Goal: Task Accomplishment & Management: Manage account settings

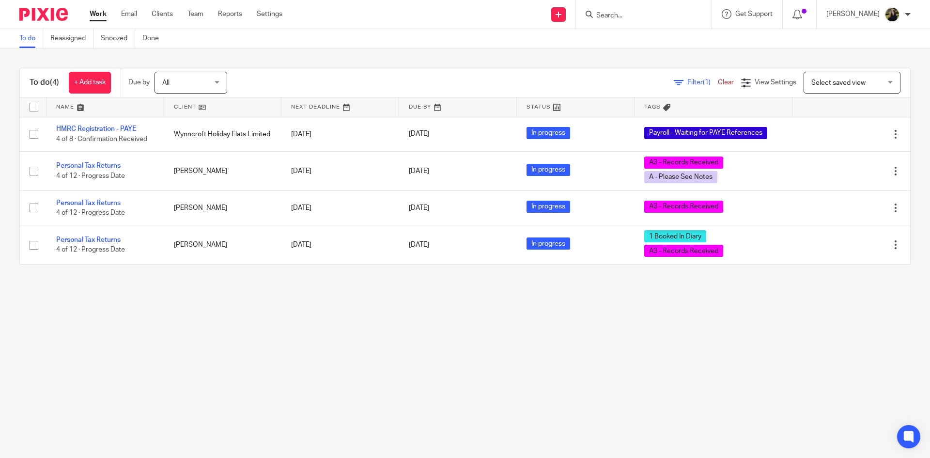
click at [657, 19] on input "Search" at bounding box center [638, 16] width 87 height 9
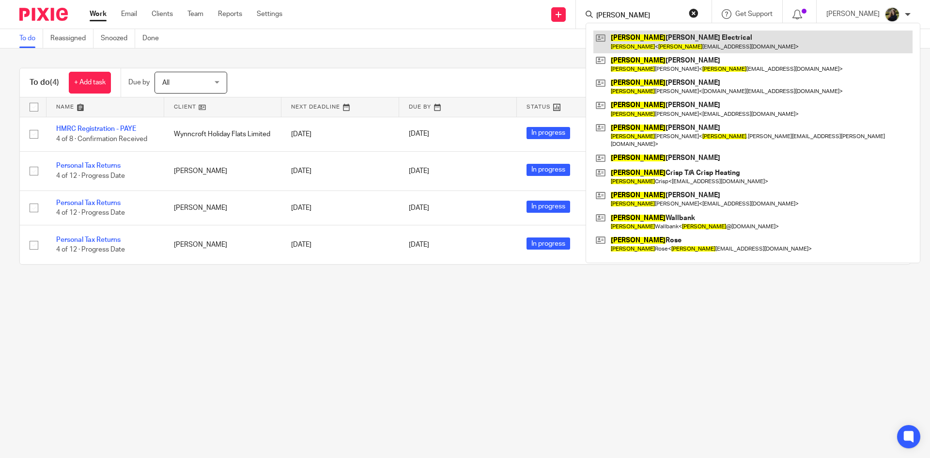
type input "peter"
click at [666, 44] on link at bounding box center [752, 42] width 319 height 22
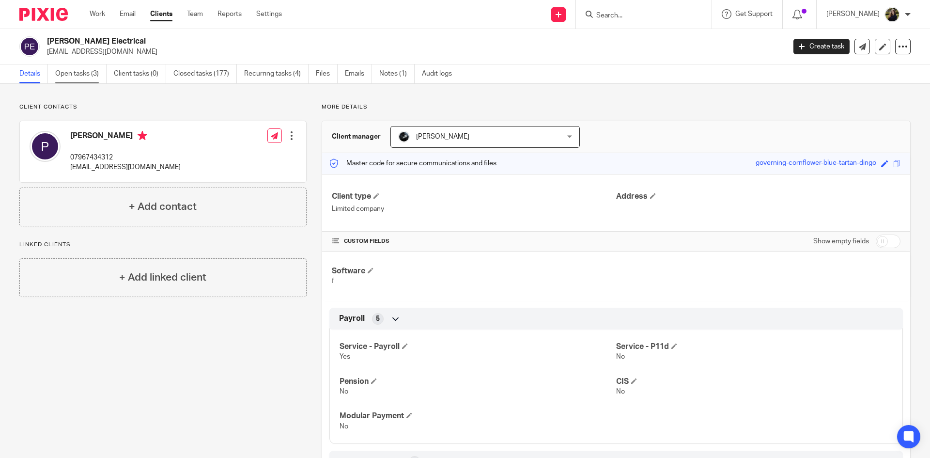
click at [93, 75] on link "Open tasks (3)" at bounding box center [80, 73] width 51 height 19
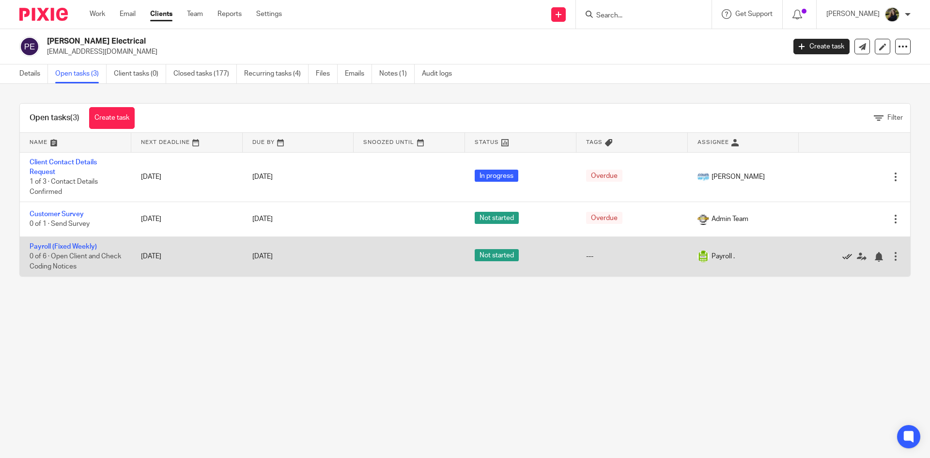
click at [842, 257] on icon at bounding box center [847, 257] width 10 height 10
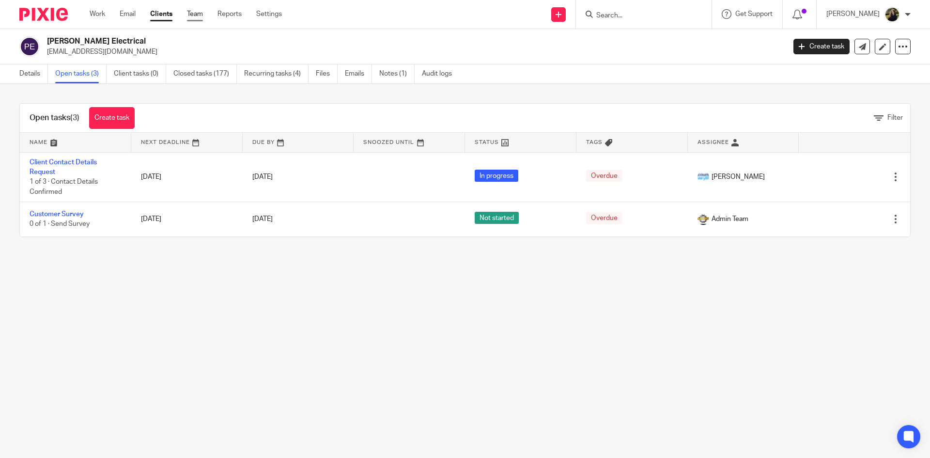
click at [194, 12] on link "Team" at bounding box center [195, 14] width 16 height 10
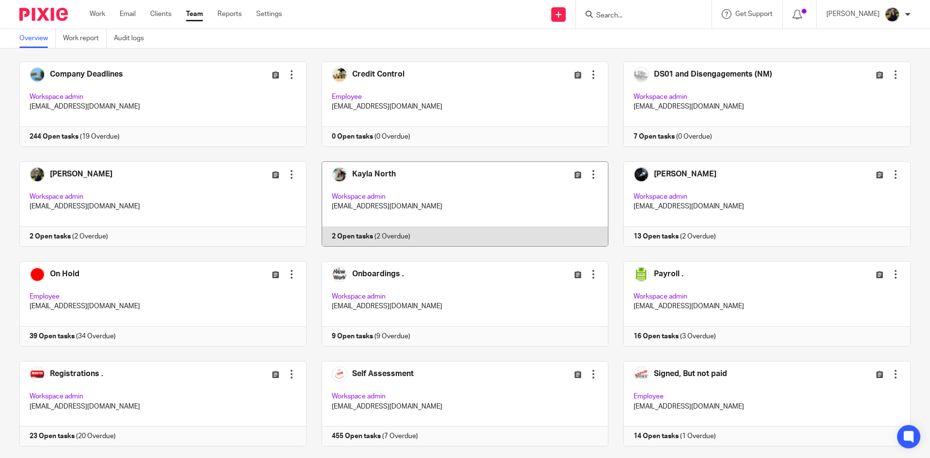
scroll to position [290, 0]
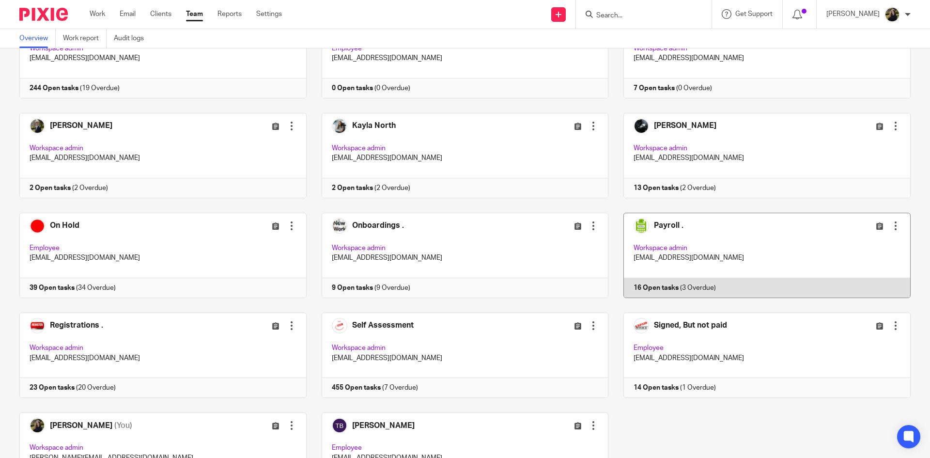
click at [687, 243] on link at bounding box center [759, 255] width 302 height 85
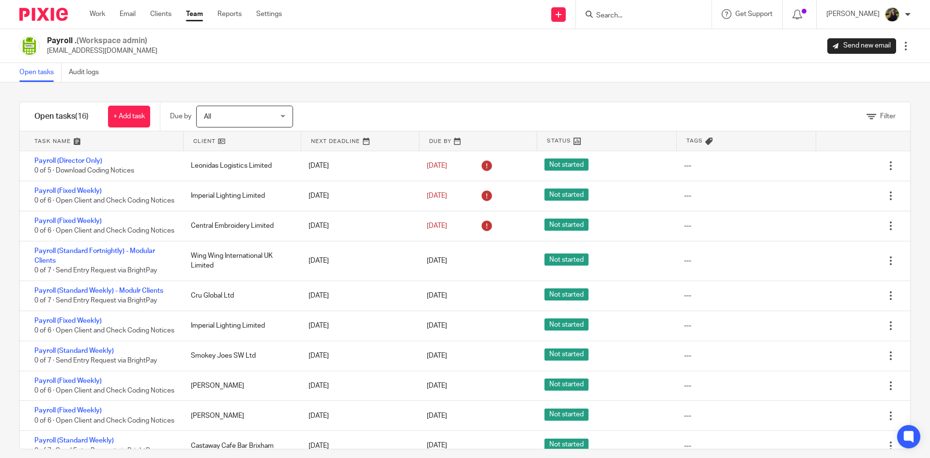
click at [640, 19] on input "Search" at bounding box center [638, 16] width 87 height 9
type input "g"
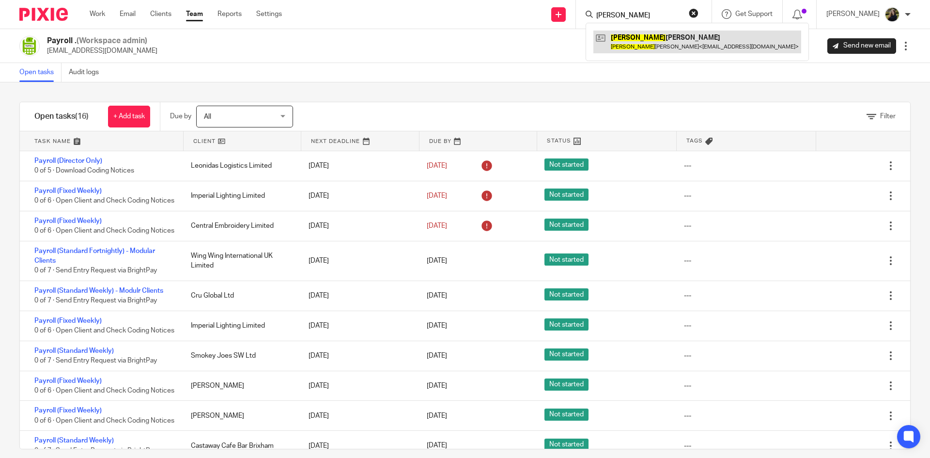
type input "[PERSON_NAME]"
click at [705, 51] on link at bounding box center [697, 42] width 208 height 22
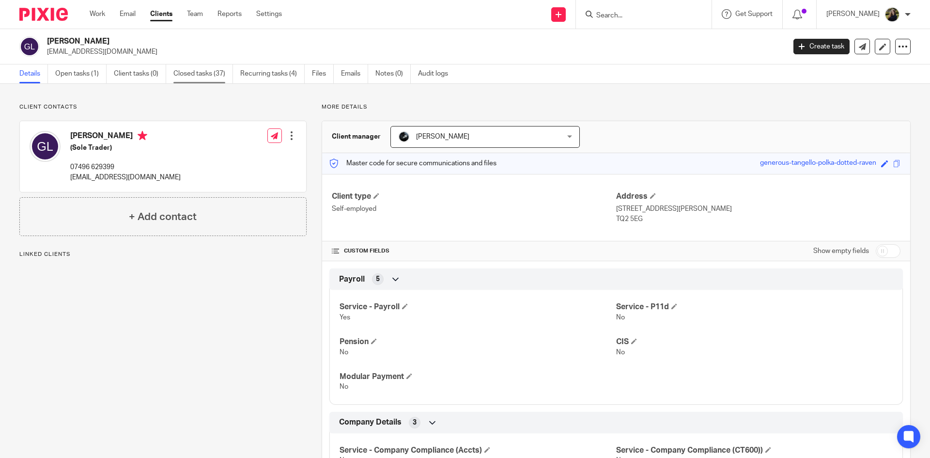
click at [207, 73] on link "Closed tasks (37)" at bounding box center [203, 73] width 60 height 19
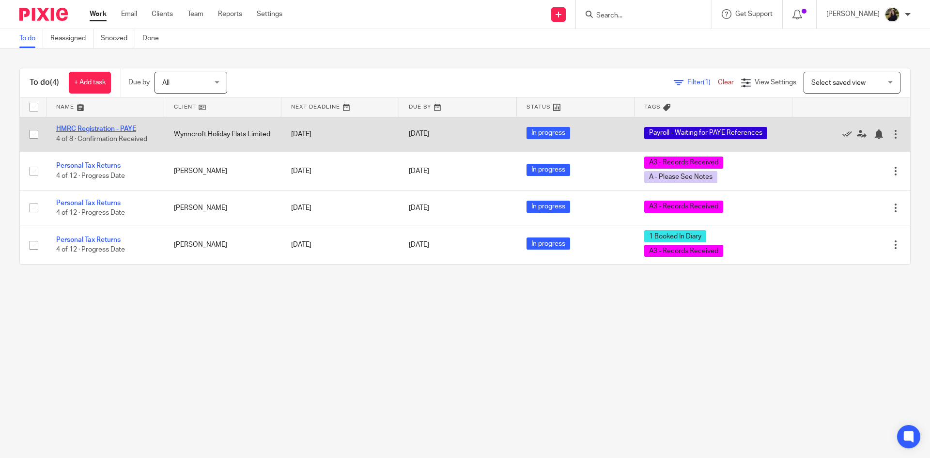
click at [107, 126] on link "HMRC Registration - PAYE" at bounding box center [96, 128] width 80 height 7
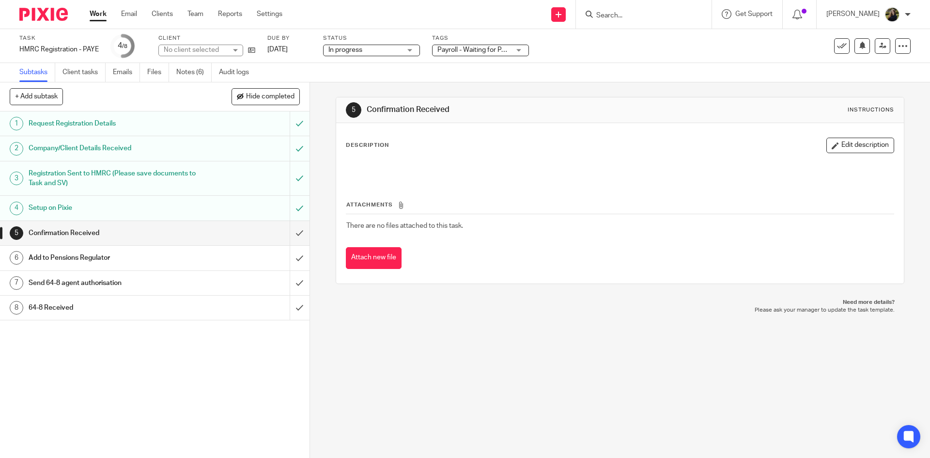
click at [474, 43] on div "Tags Payroll - Waiting for PAYE References On Hold External Bookkeeper Urgent C…" at bounding box center [480, 45] width 97 height 23
click at [470, 50] on span "Payroll - Waiting for PAYE References" at bounding box center [493, 49] width 113 height 7
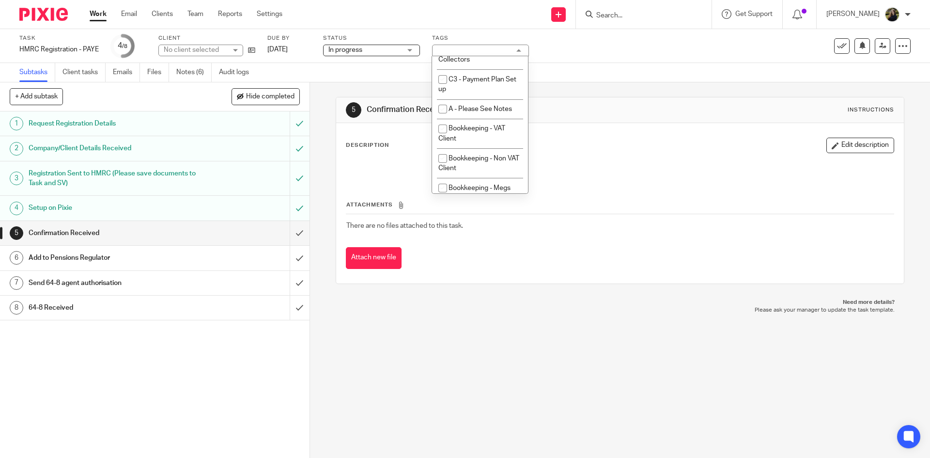
scroll to position [242, 0]
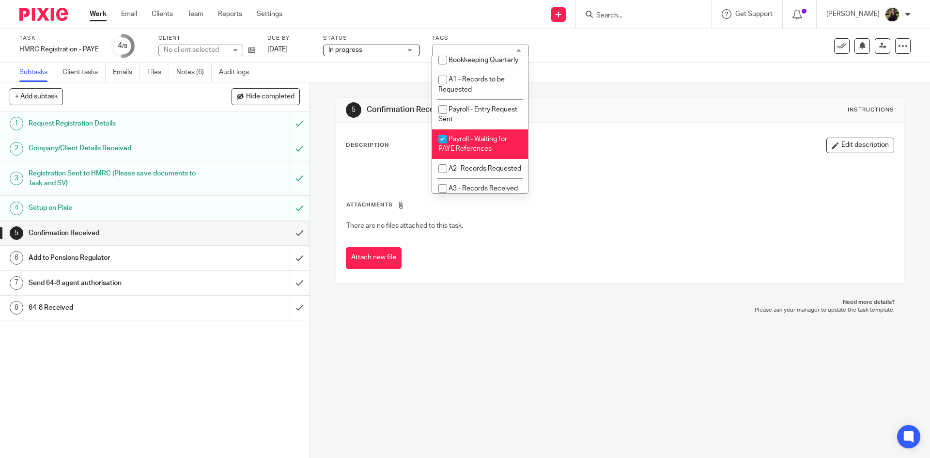
click at [469, 153] on span "Payroll - Waiting for PAYE References" at bounding box center [472, 144] width 69 height 17
checkbox input "false"
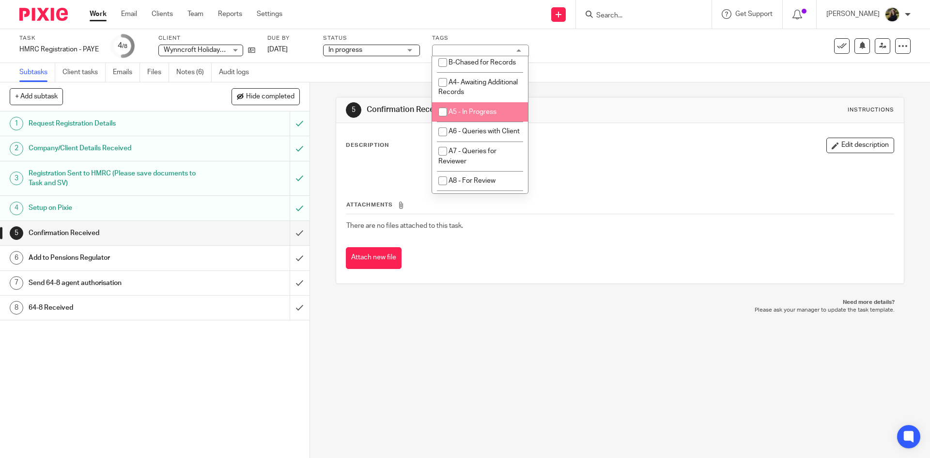
scroll to position [436, 0]
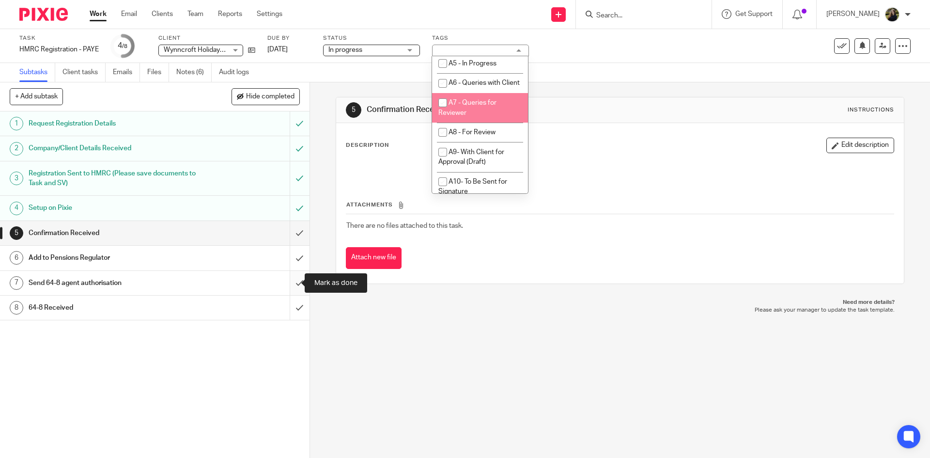
click at [292, 284] on input "submit" at bounding box center [154, 283] width 309 height 24
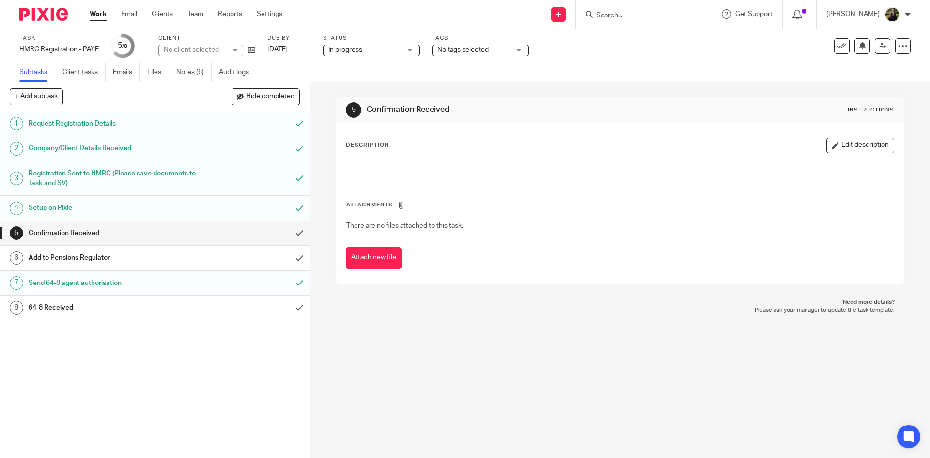
click at [397, 49] on span "In progress" at bounding box center [364, 50] width 73 height 10
click at [492, 42] on div "Task completed." at bounding box center [692, 28] width 455 height 37
click at [486, 51] on span "No tags selected" at bounding box center [462, 49] width 51 height 7
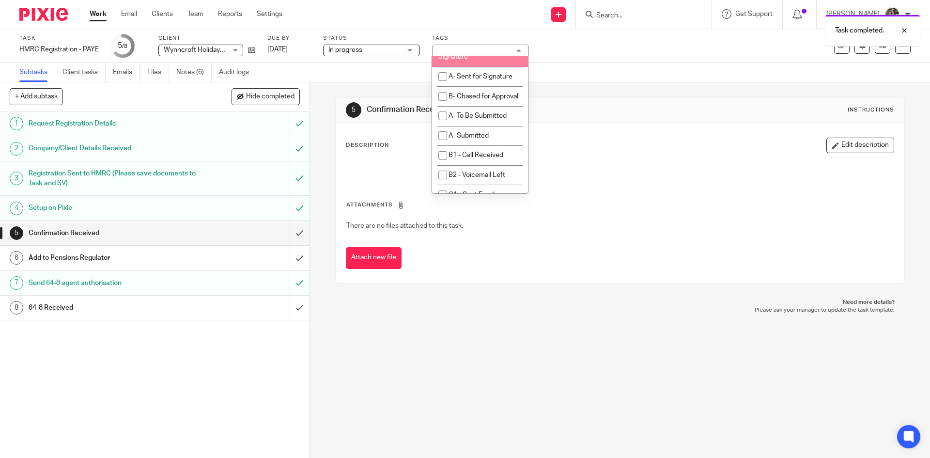
scroll to position [581, 0]
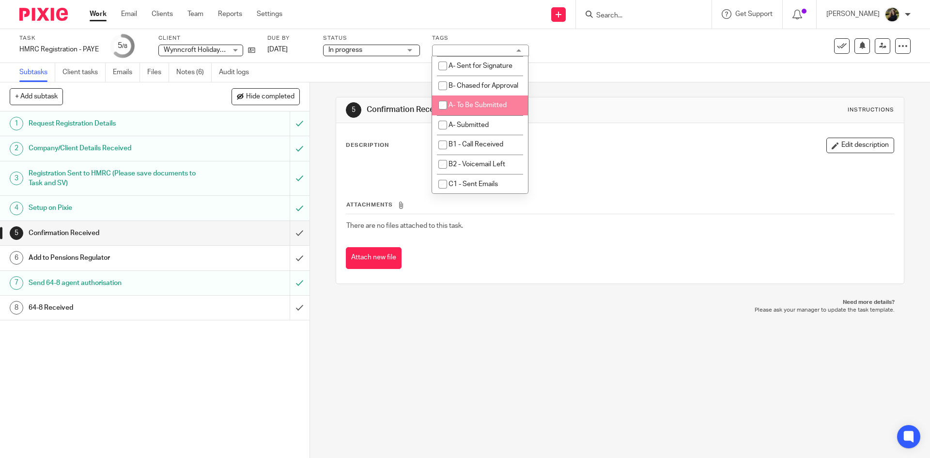
drag, startPoint x: 488, startPoint y: 173, endPoint x: 533, endPoint y: 171, distance: 45.1
click at [533, 171] on main "Task HMRC Registration - PAYE Save HMRC Registration - PAYE 5 /8 Client Wynncro…" at bounding box center [465, 229] width 930 height 458
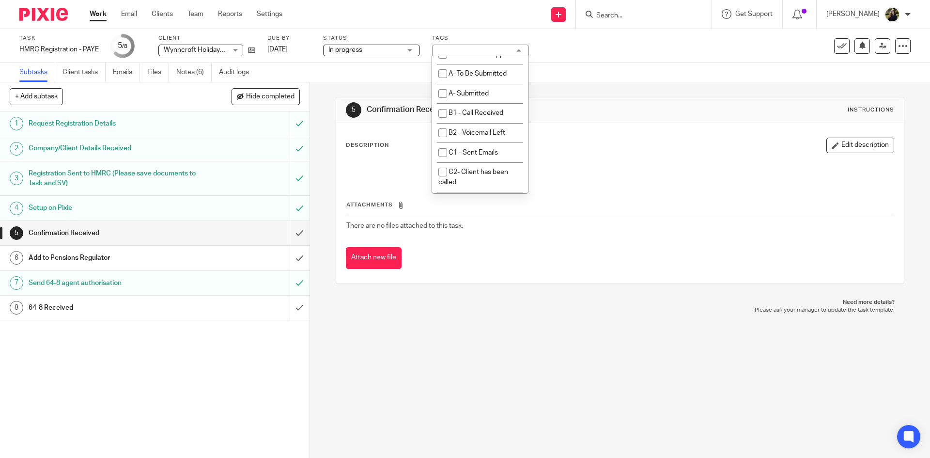
scroll to position [629, 0]
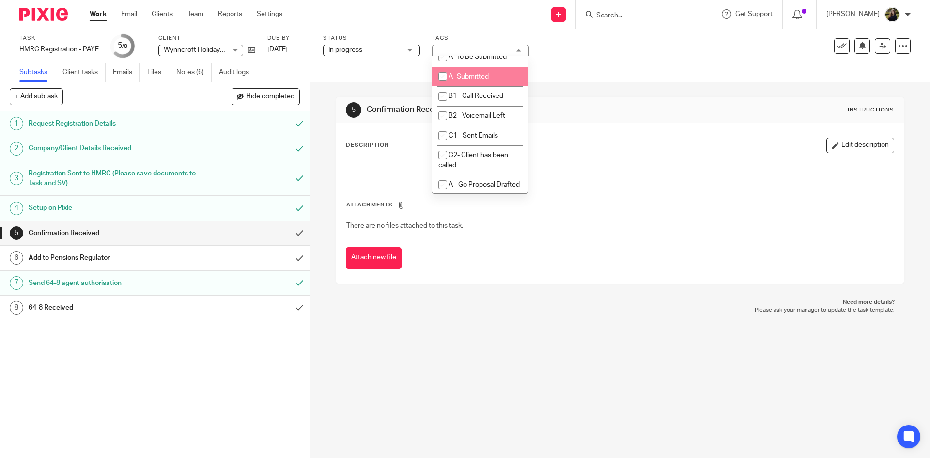
click at [474, 80] on span "A- Submitted" at bounding box center [468, 76] width 40 height 7
checkbox input "true"
click at [594, 115] on div "5 Confirmation Received Instructions" at bounding box center [620, 109] width 548 height 15
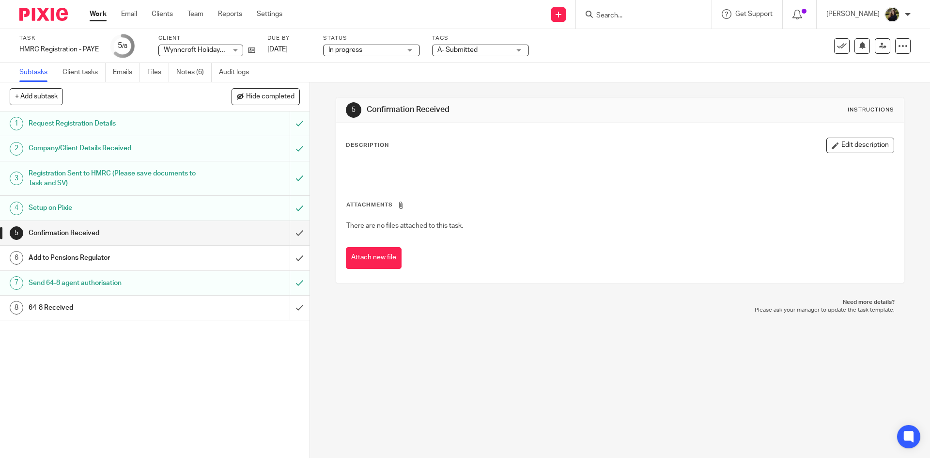
click at [61, 15] on img at bounding box center [43, 14] width 48 height 13
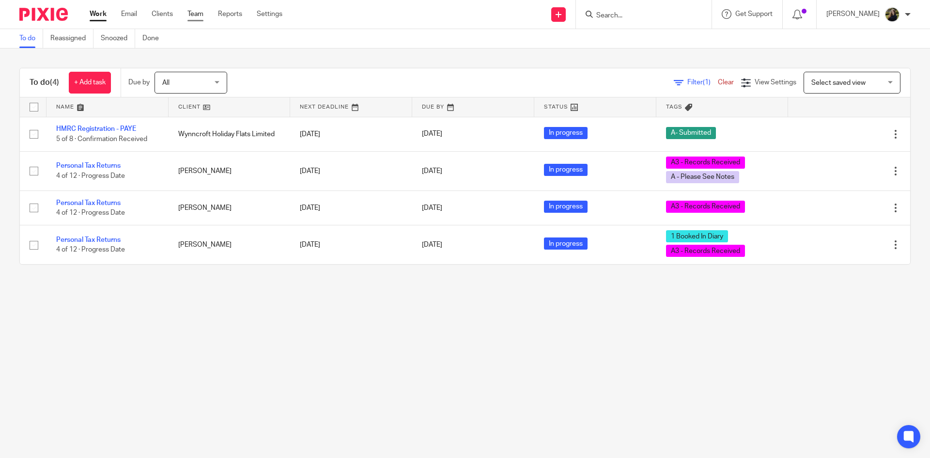
click at [196, 14] on link "Team" at bounding box center [195, 14] width 16 height 10
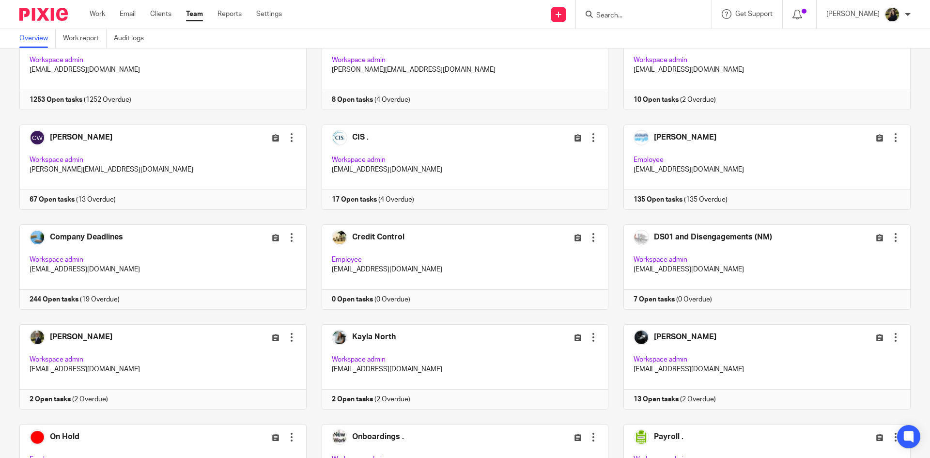
scroll to position [97, 0]
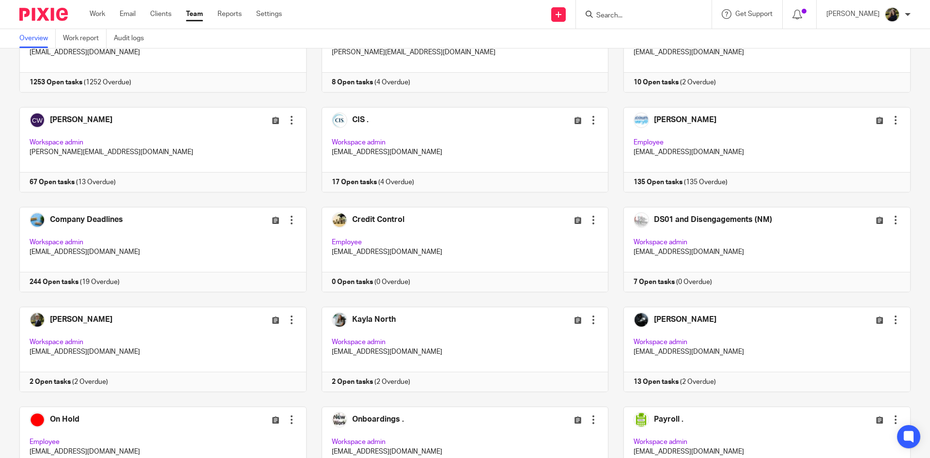
click at [40, 14] on img at bounding box center [43, 14] width 48 height 13
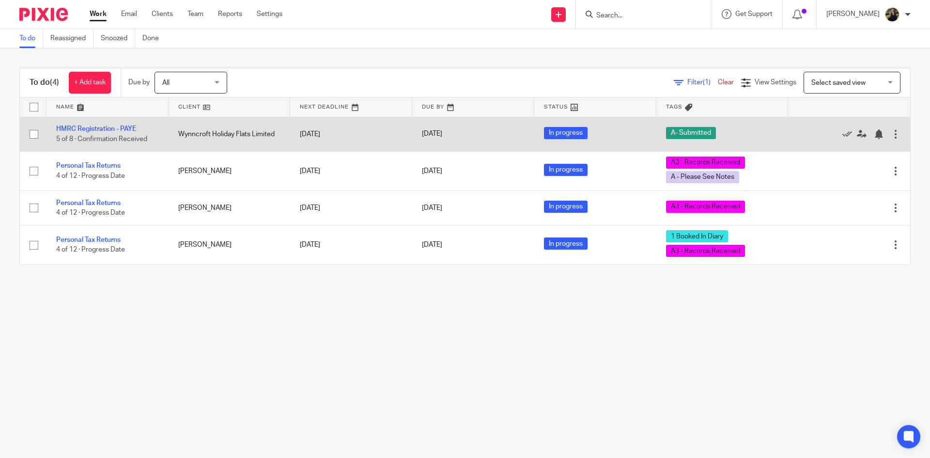
click at [99, 133] on td "HMRC Registration - PAYE 5 of 8 · Confirmation Received" at bounding box center [107, 134] width 122 height 34
click at [92, 126] on link "HMRC Registration - PAYE" at bounding box center [96, 128] width 80 height 7
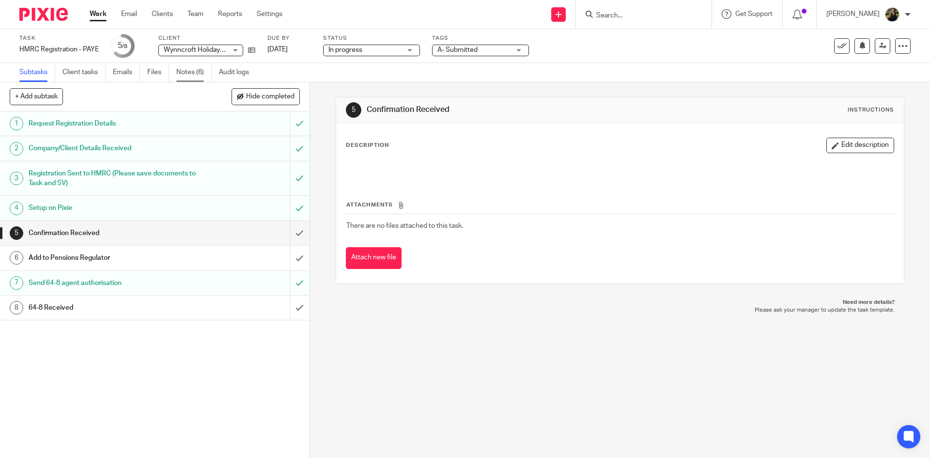
click at [183, 70] on link "Notes (6)" at bounding box center [193, 72] width 35 height 19
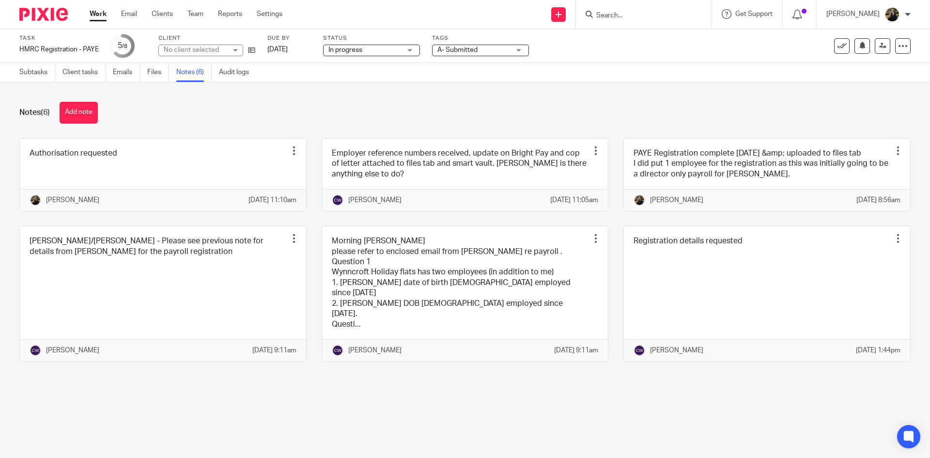
click at [225, 97] on div "Notes (6) Add note Authorisation requested Edit note Delete note Tiffany Davies…" at bounding box center [465, 238] width 930 height 313
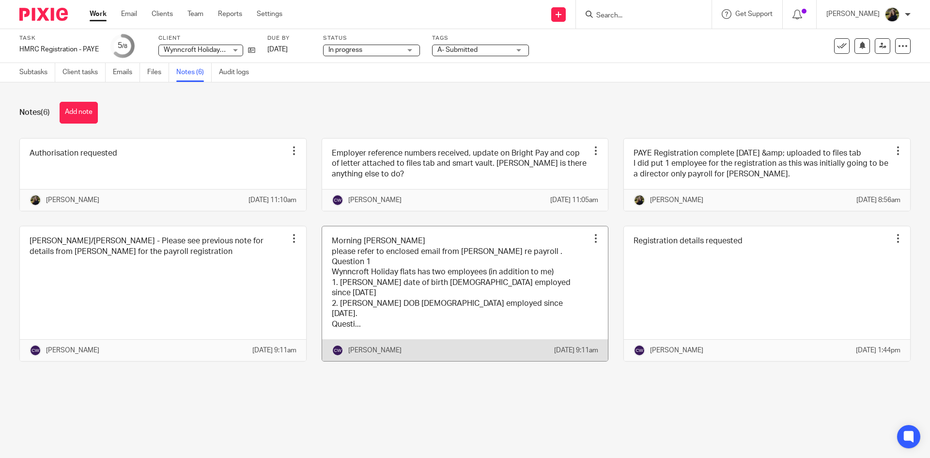
click at [360, 314] on link at bounding box center [465, 293] width 286 height 135
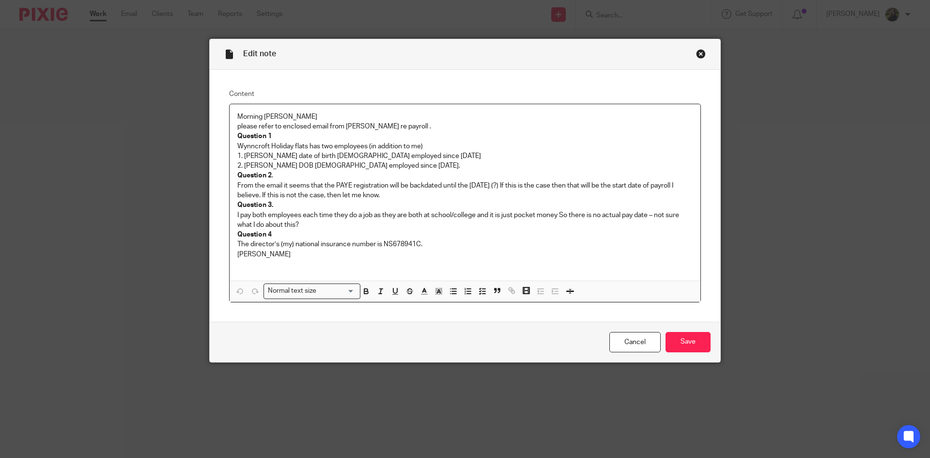
click at [705, 48] on div "Edit note" at bounding box center [465, 54] width 510 height 31
click at [697, 54] on div "Close this dialog window" at bounding box center [701, 54] width 10 height 10
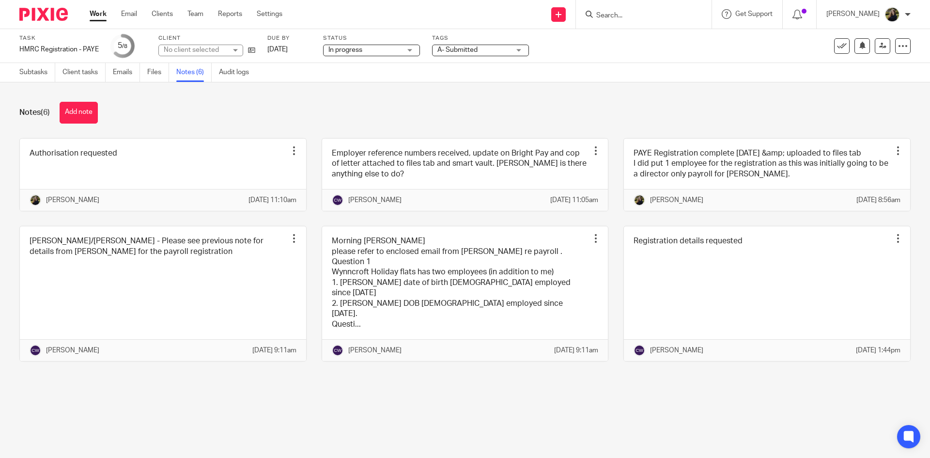
click at [0, 325] on div "Notes (6) Add note Authorisation requested Edit note Delete note [PERSON_NAME] …" at bounding box center [465, 238] width 930 height 313
click at [537, 432] on main "Task HMRC Registration - PAYE Save HMRC Registration - PAYE 5 /8 Client Wynncro…" at bounding box center [465, 229] width 930 height 458
click at [199, 11] on link "Team" at bounding box center [195, 14] width 16 height 10
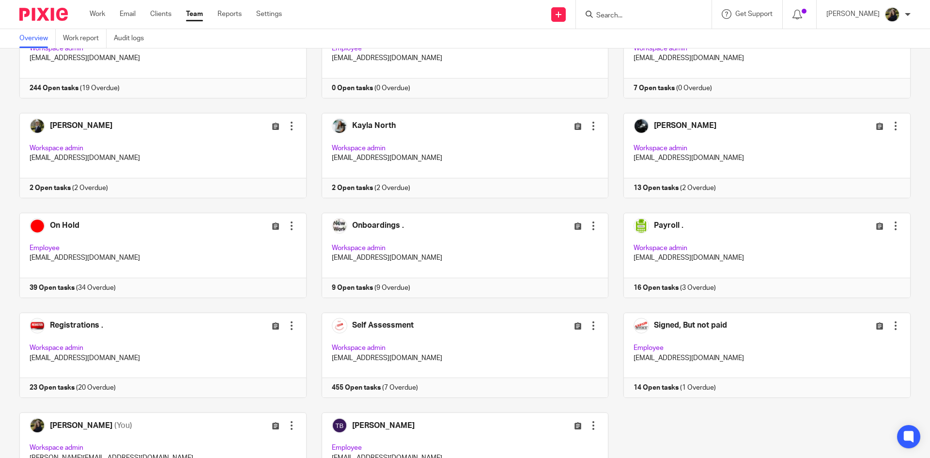
scroll to position [339, 0]
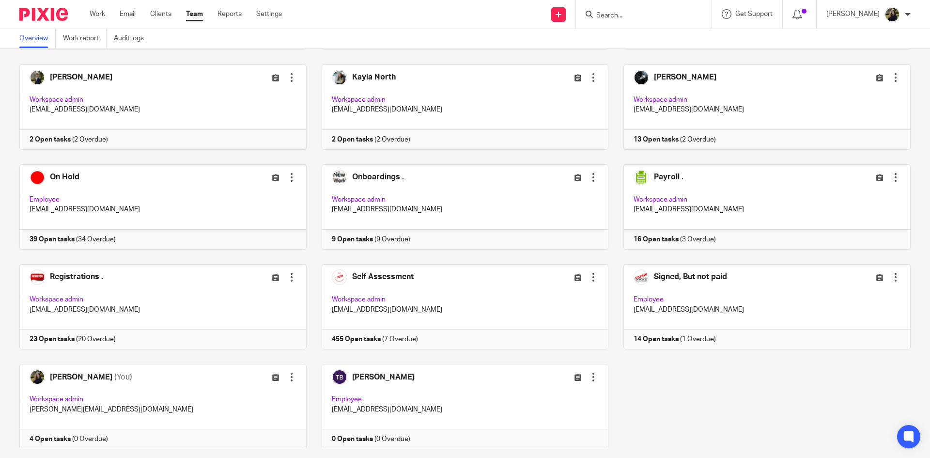
click at [619, 21] on div at bounding box center [644, 14] width 136 height 29
click at [615, 12] on input "Search" at bounding box center [638, 16] width 87 height 9
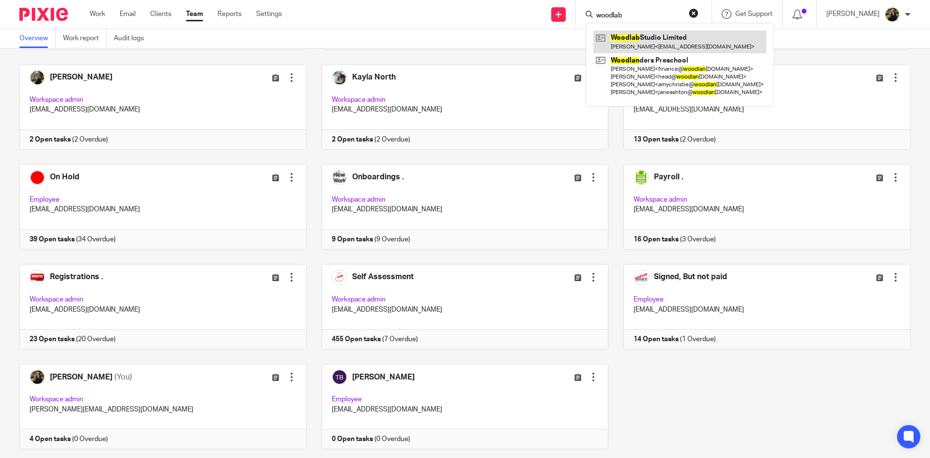
type input "woodlab"
click at [649, 35] on link at bounding box center [679, 42] width 173 height 22
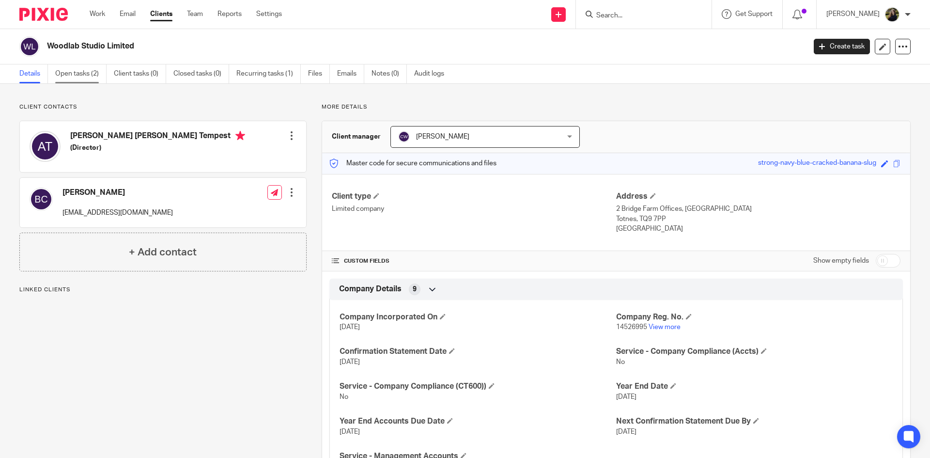
click at [105, 76] on link "Open tasks (2)" at bounding box center [80, 73] width 51 height 19
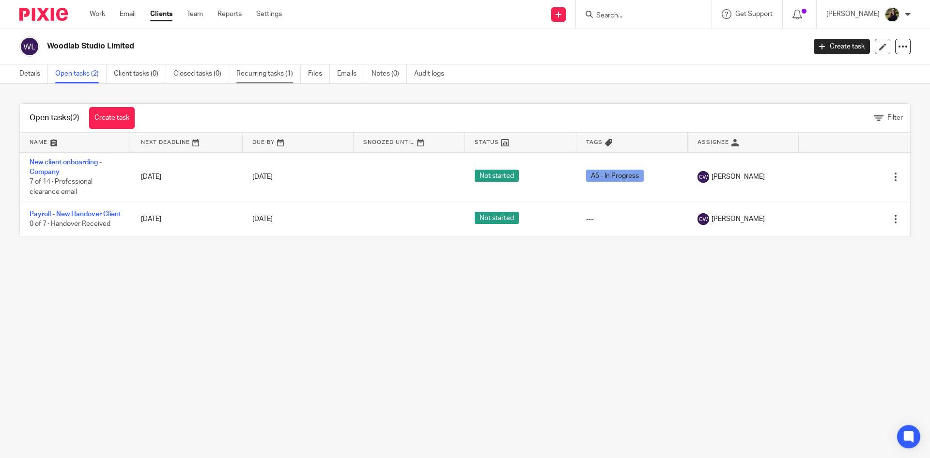
click at [260, 65] on link "Recurring tasks (1)" at bounding box center [268, 73] width 64 height 19
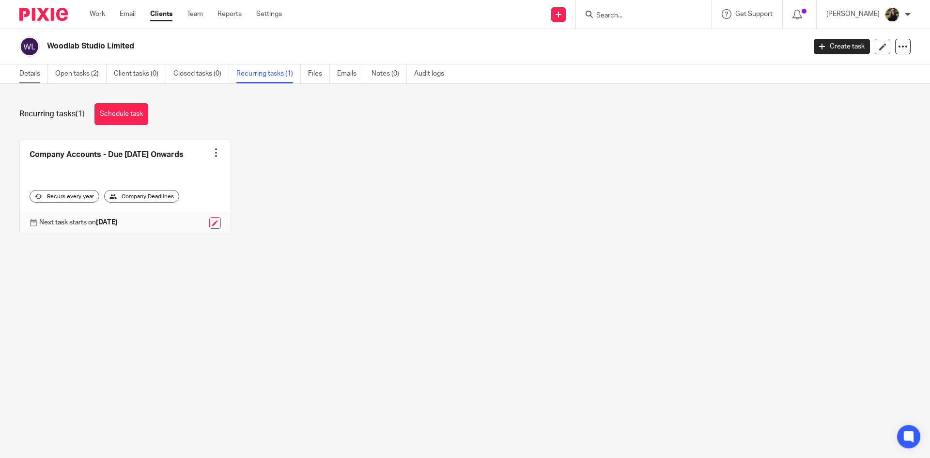
click at [26, 76] on link "Details" at bounding box center [33, 73] width 29 height 19
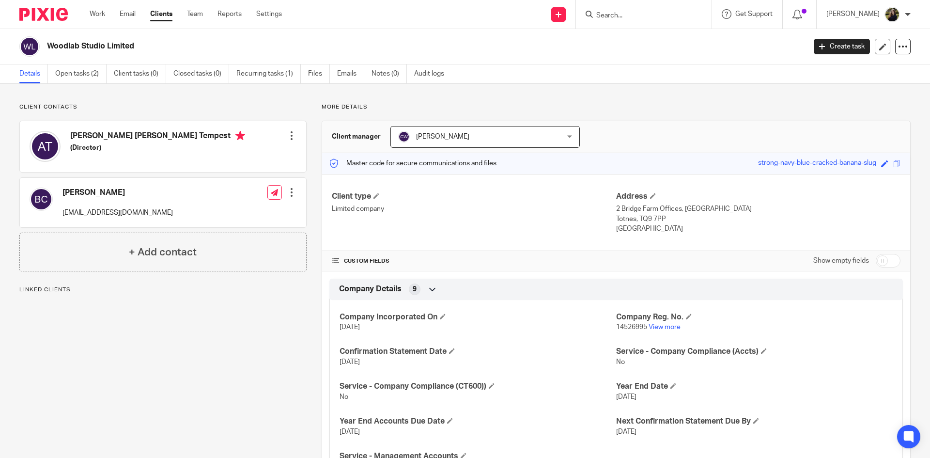
click at [57, 9] on img at bounding box center [43, 14] width 48 height 13
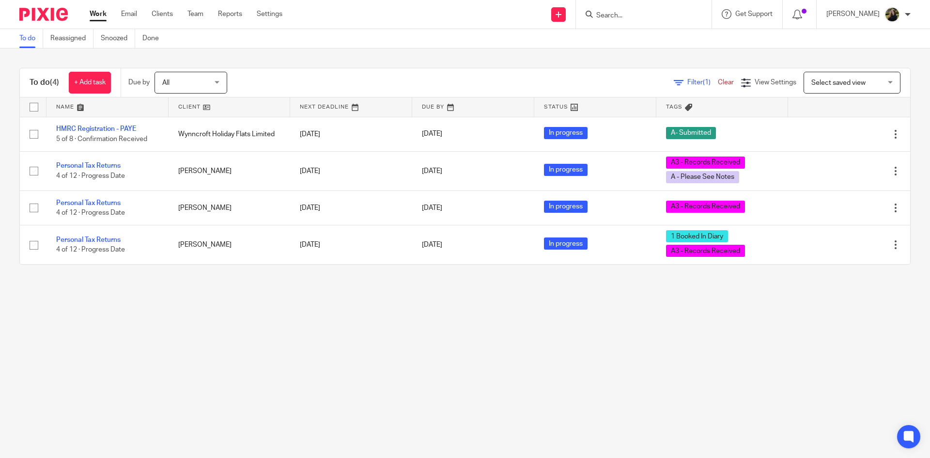
click at [207, 12] on ul "Work Email Clients Team Reports Settings" at bounding box center [193, 14] width 207 height 10
click at [207, 10] on ul "Work Email Clients Team Reports Settings" at bounding box center [193, 14] width 207 height 10
click at [195, 15] on link "Team" at bounding box center [195, 14] width 16 height 10
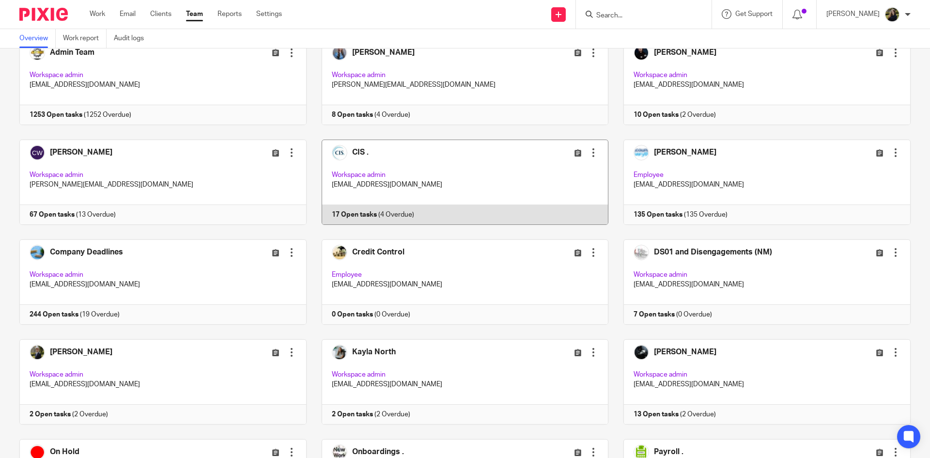
scroll to position [145, 0]
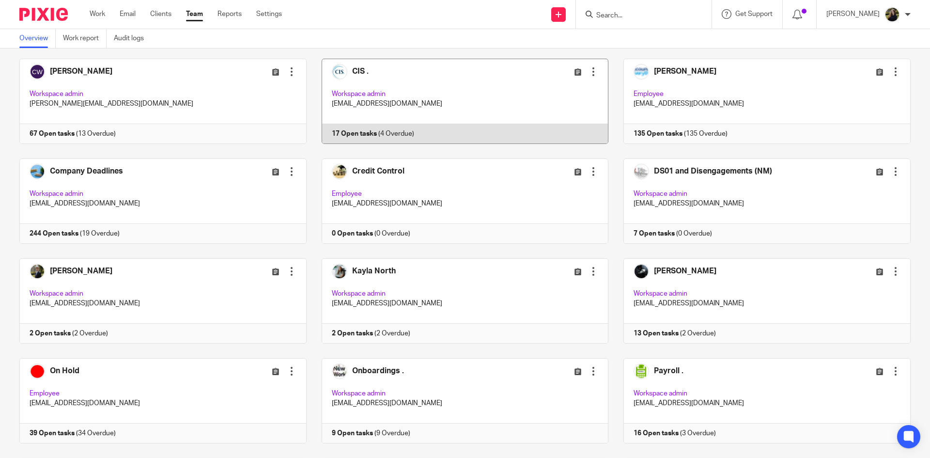
click at [362, 70] on link at bounding box center [457, 101] width 302 height 85
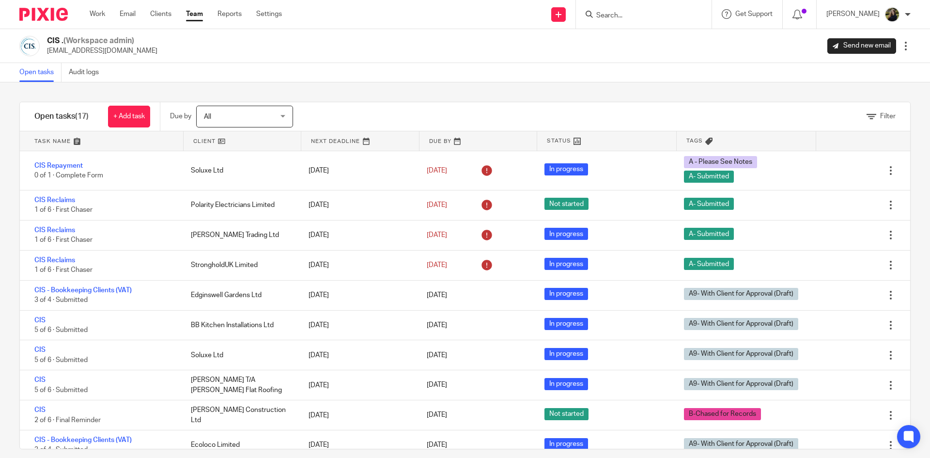
click at [72, 138] on link at bounding box center [102, 140] width 164 height 19
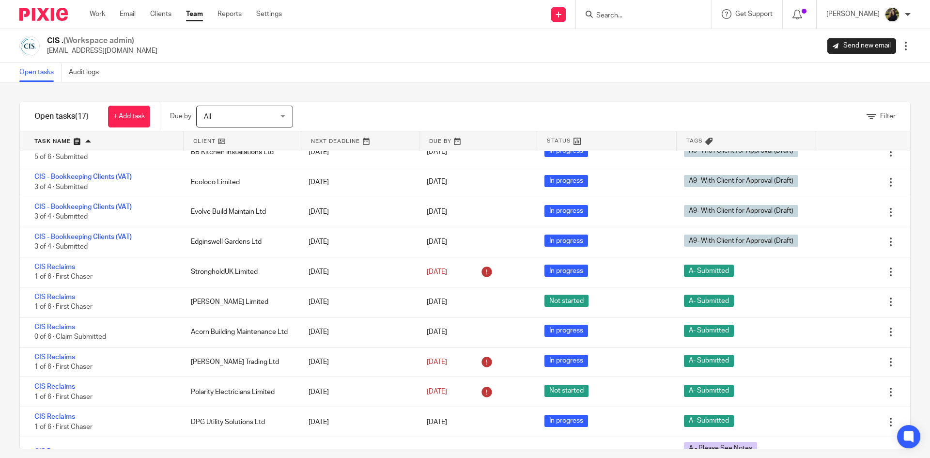
scroll to position [221, 0]
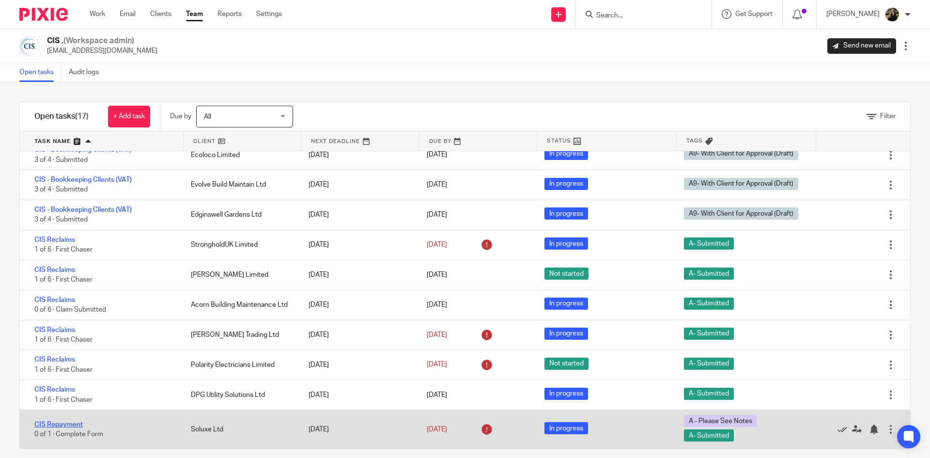
click at [67, 421] on link "CIS Repayment" at bounding box center [58, 424] width 48 height 7
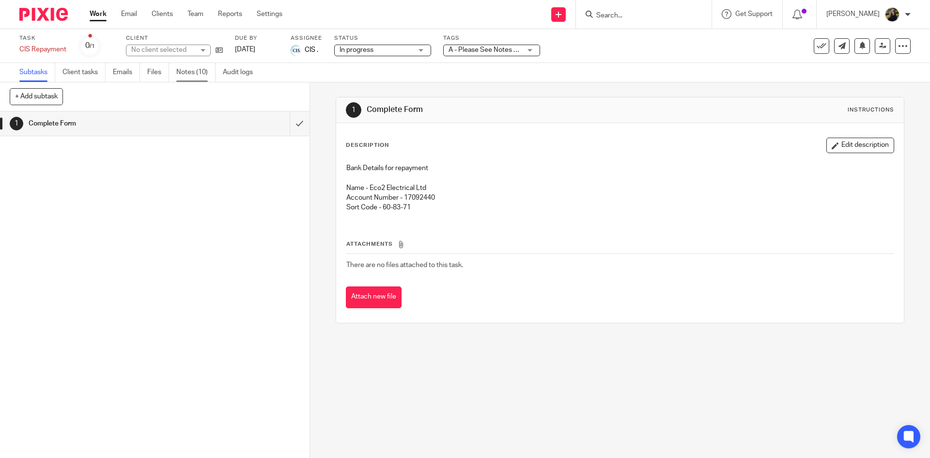
click at [211, 69] on link "Notes (10)" at bounding box center [195, 72] width 39 height 19
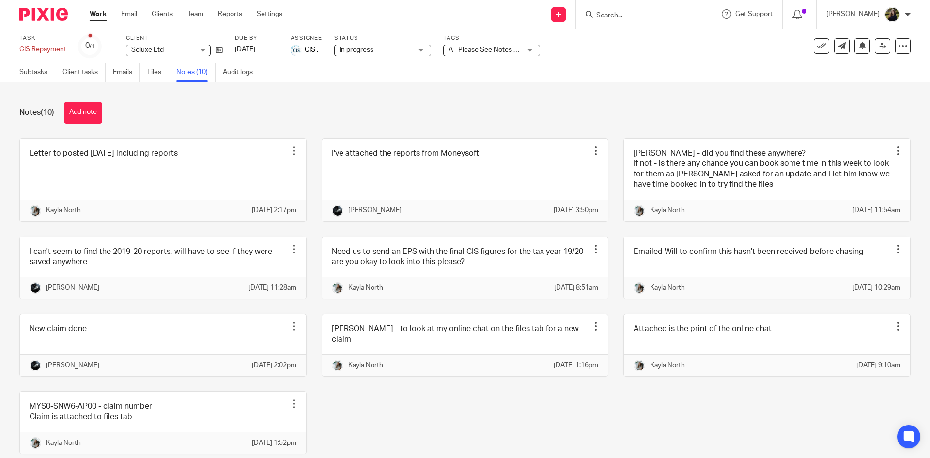
click at [152, 110] on div "Notes (10) Add note" at bounding box center [464, 113] width 891 height 22
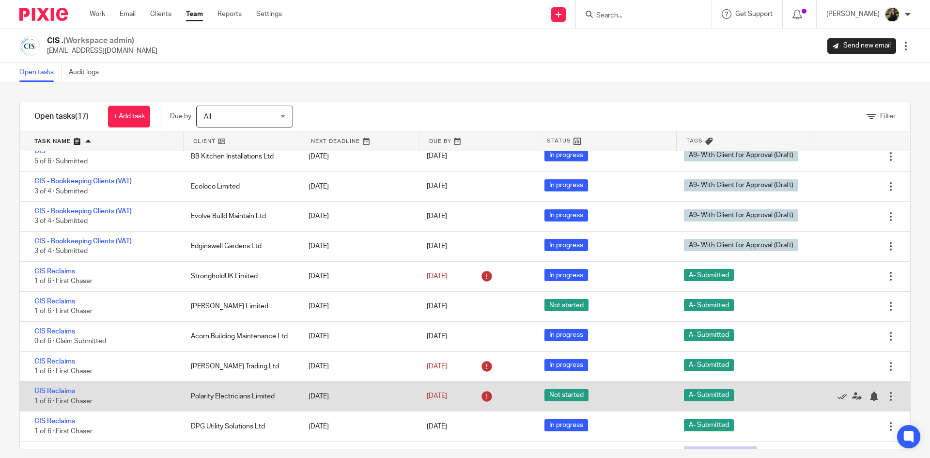
scroll to position [172, 0]
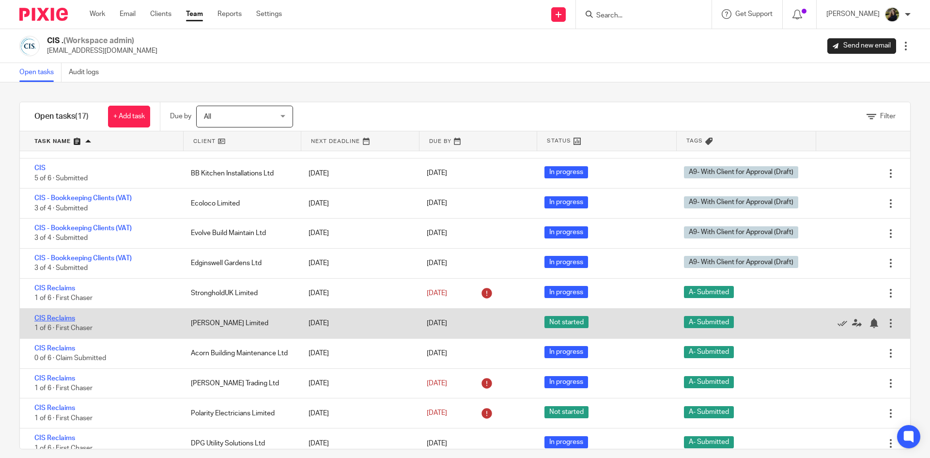
click at [56, 316] on link "CIS Reclaims" at bounding box center [54, 318] width 41 height 7
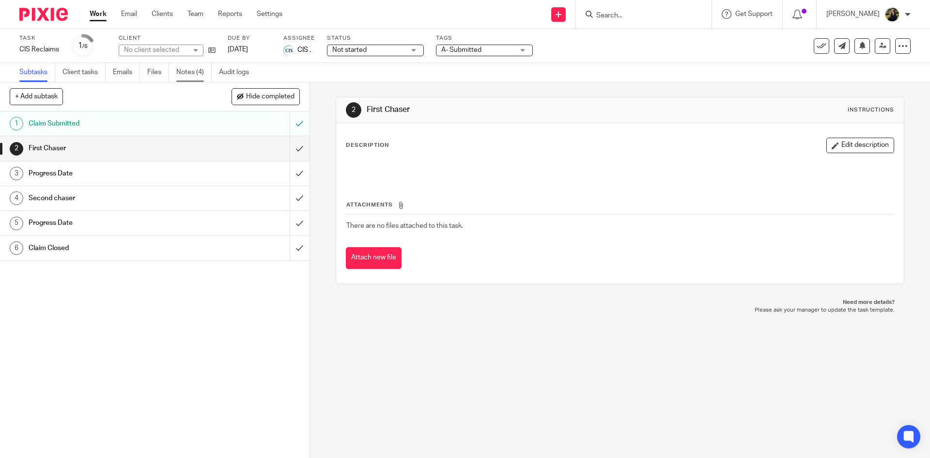
click at [180, 66] on link "Notes (4)" at bounding box center [193, 72] width 35 height 19
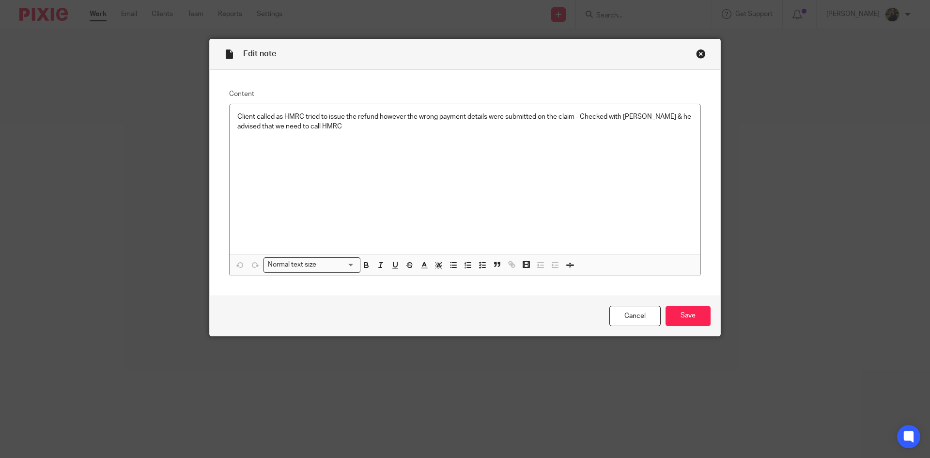
click at [696, 52] on div "Close this dialog window" at bounding box center [701, 54] width 10 height 10
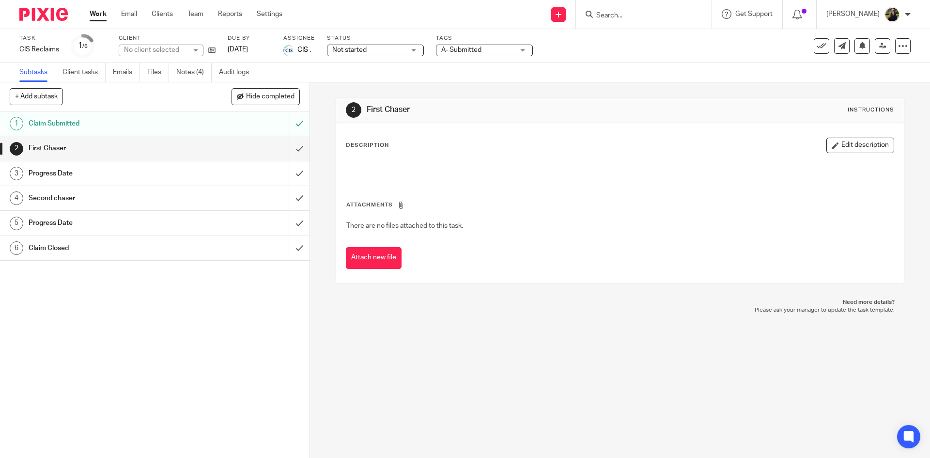
click at [47, 7] on div at bounding box center [40, 14] width 80 height 29
click at [62, 10] on img at bounding box center [43, 14] width 48 height 13
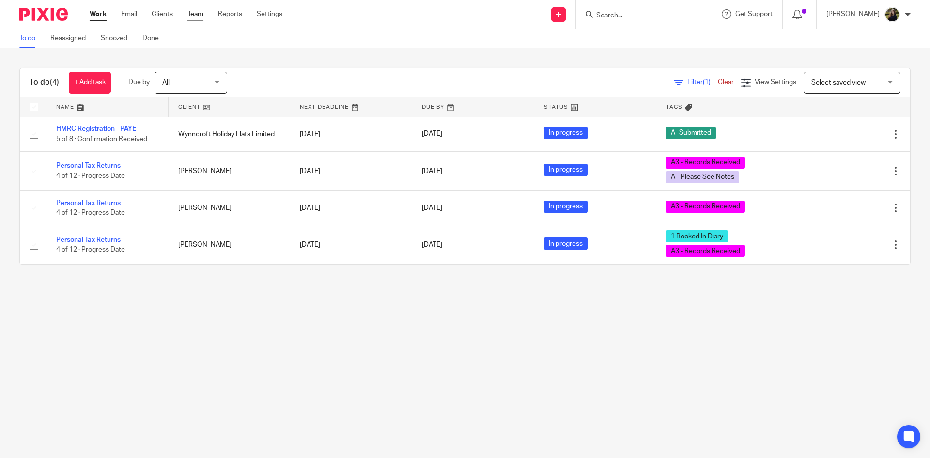
click at [197, 12] on link "Team" at bounding box center [195, 14] width 16 height 10
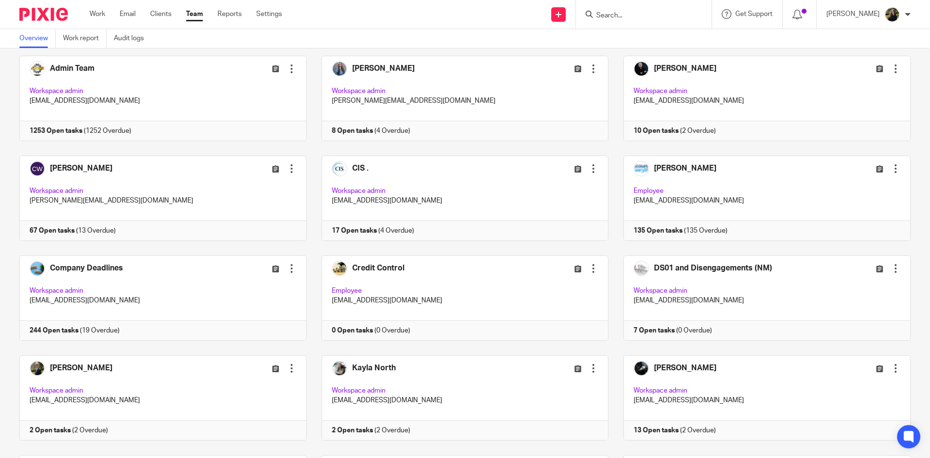
scroll to position [97, 0]
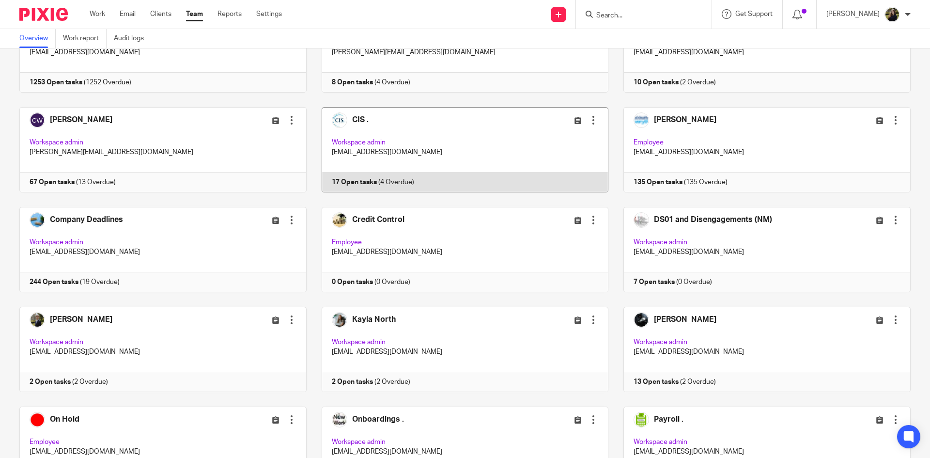
click at [363, 120] on link at bounding box center [457, 149] width 302 height 85
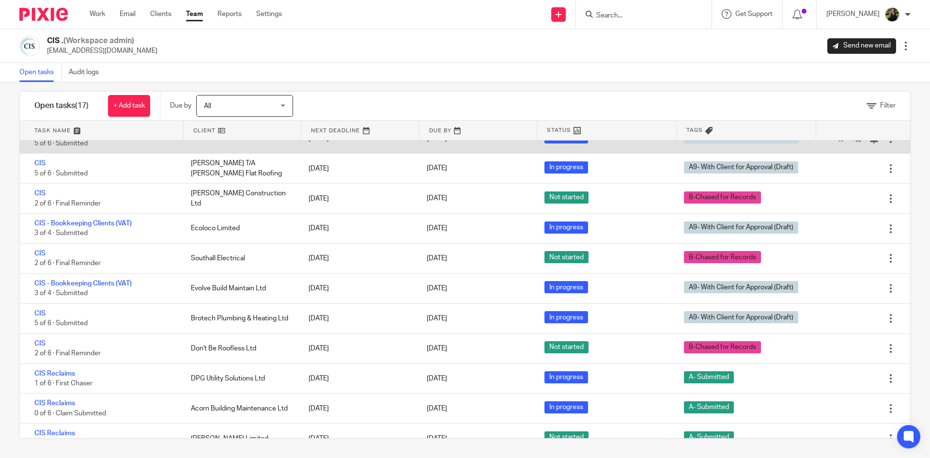
scroll to position [221, 0]
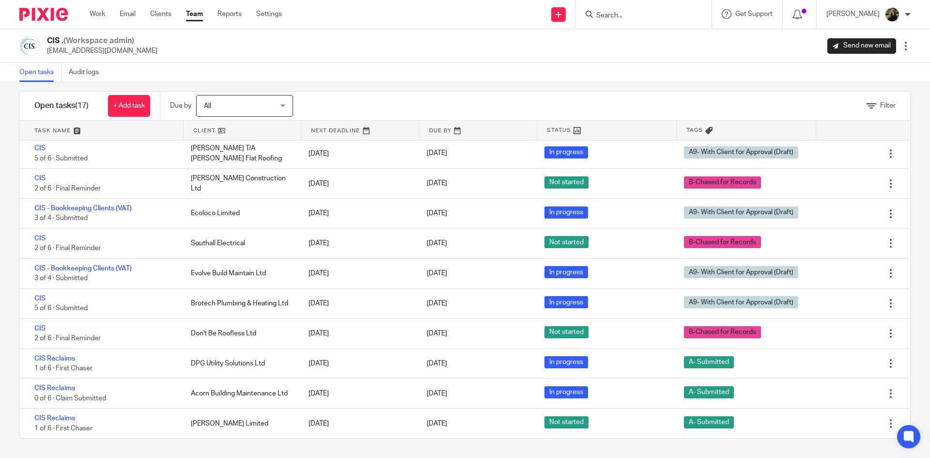
click at [61, 8] on img at bounding box center [43, 14] width 48 height 13
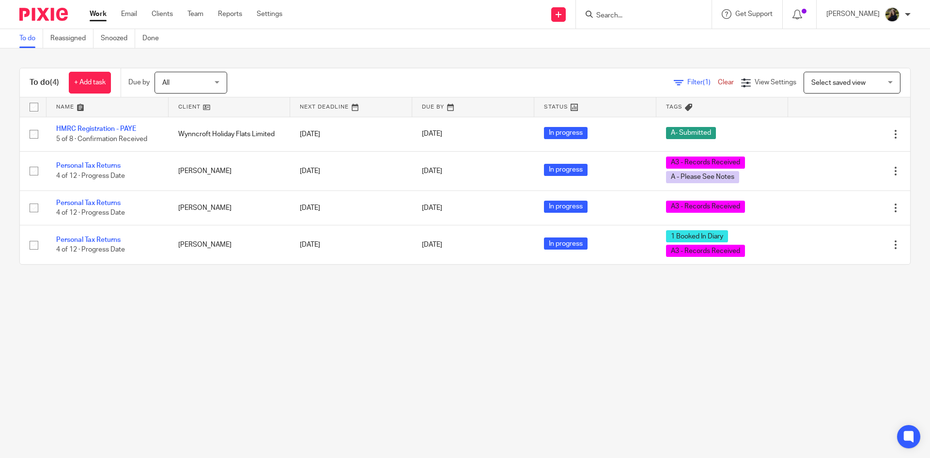
click at [630, 6] on div at bounding box center [644, 14] width 136 height 29
click at [628, 10] on form at bounding box center [646, 14] width 103 height 12
click at [626, 14] on input "Search" at bounding box center [638, 16] width 87 height 9
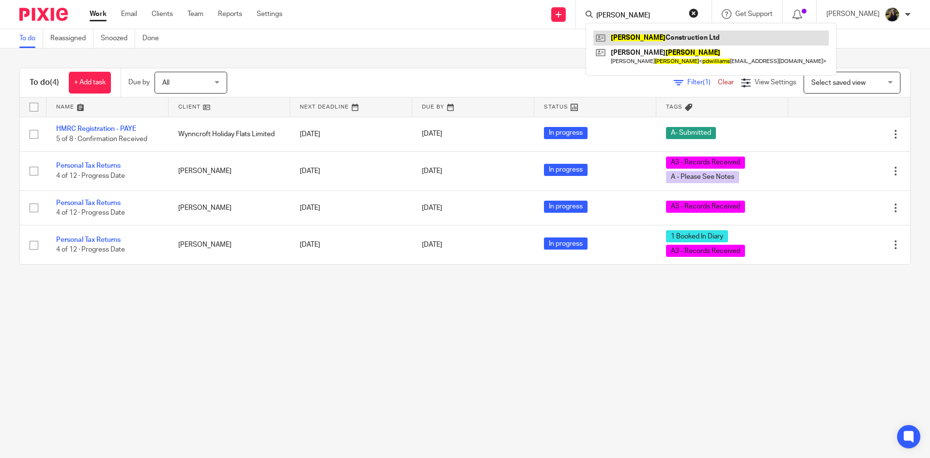
type input "p d williams"
click at [673, 40] on link at bounding box center [710, 38] width 235 height 15
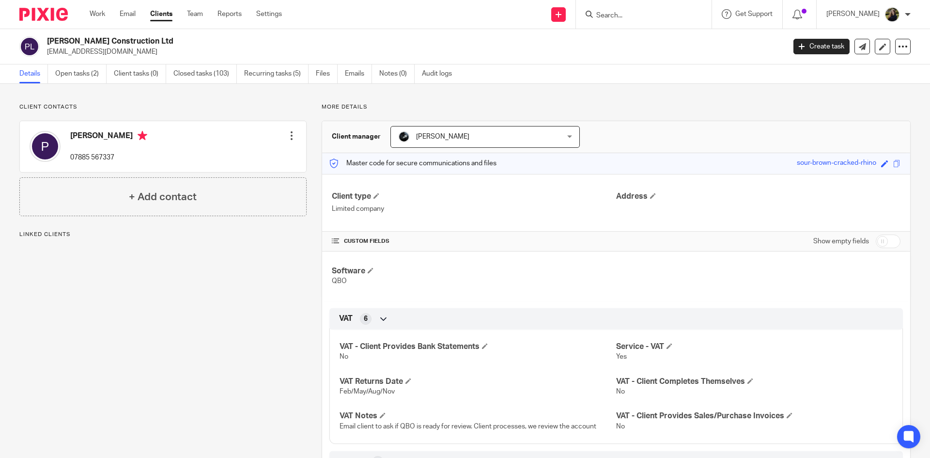
drag, startPoint x: 43, startPoint y: 50, endPoint x: 130, endPoint y: 58, distance: 87.0
click at [130, 58] on div "P D Williams Construction Ltd pdwilliamsltd@outlook.com Create task Update from…" at bounding box center [465, 46] width 930 height 35
click at [138, 53] on p "pdwilliamsltd@outlook.com" at bounding box center [413, 52] width 732 height 10
click at [134, 54] on p "pdwilliamsltd@outlook.com" at bounding box center [413, 52] width 732 height 10
click at [134, 55] on p "pdwilliamsltd@outlook.com" at bounding box center [413, 52] width 732 height 10
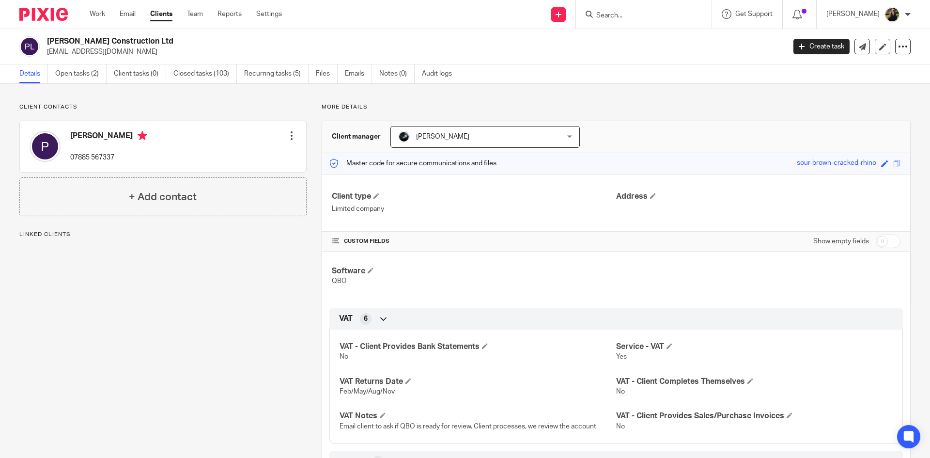
click at [134, 55] on p "pdwilliamsltd@outlook.com" at bounding box center [413, 52] width 732 height 10
drag, startPoint x: 134, startPoint y: 55, endPoint x: 45, endPoint y: 53, distance: 89.1
click at [45, 53] on div "P D Williams Construction Ltd pdwilliamsltd@outlook.com" at bounding box center [398, 46] width 759 height 20
click at [195, 15] on link "Team" at bounding box center [195, 14] width 16 height 10
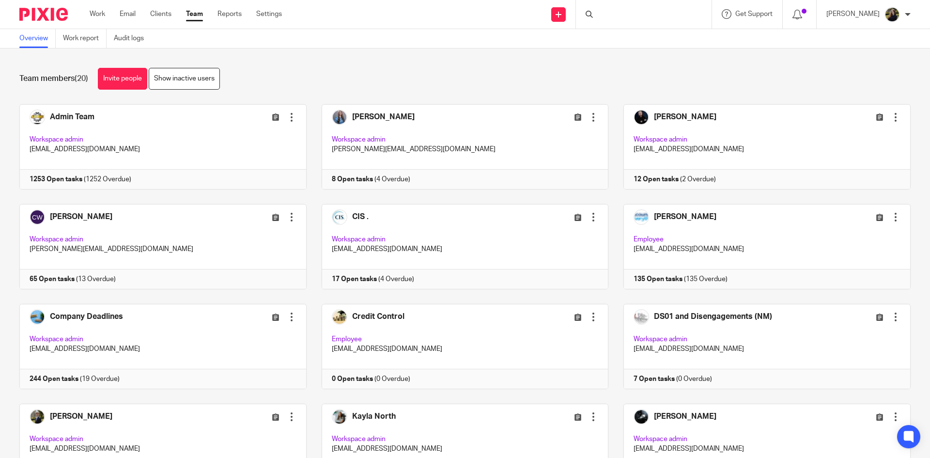
scroll to position [64, 0]
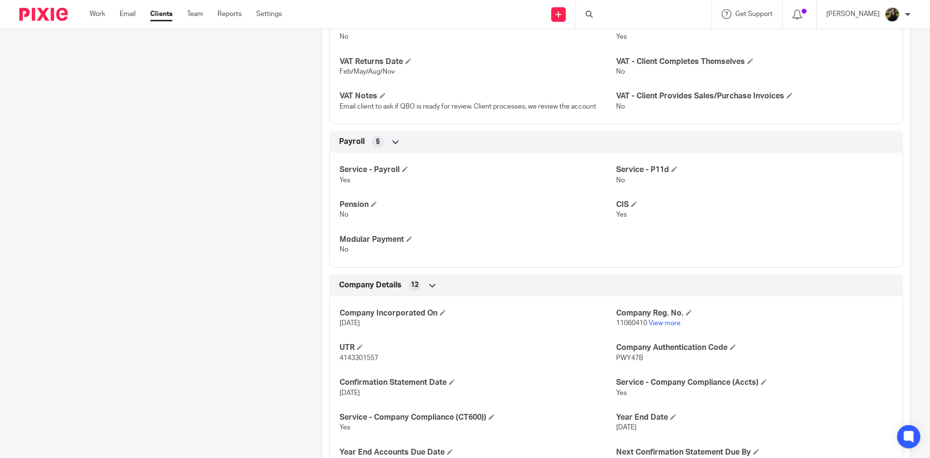
scroll to position [339, 0]
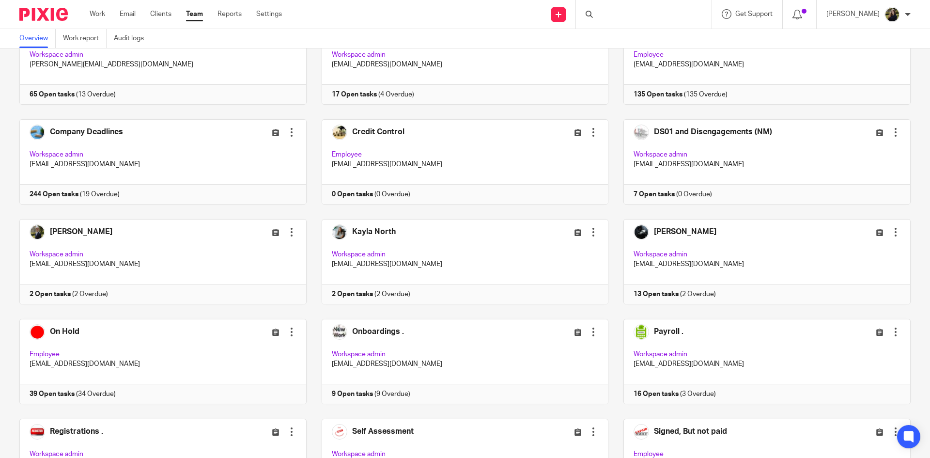
scroll to position [242, 0]
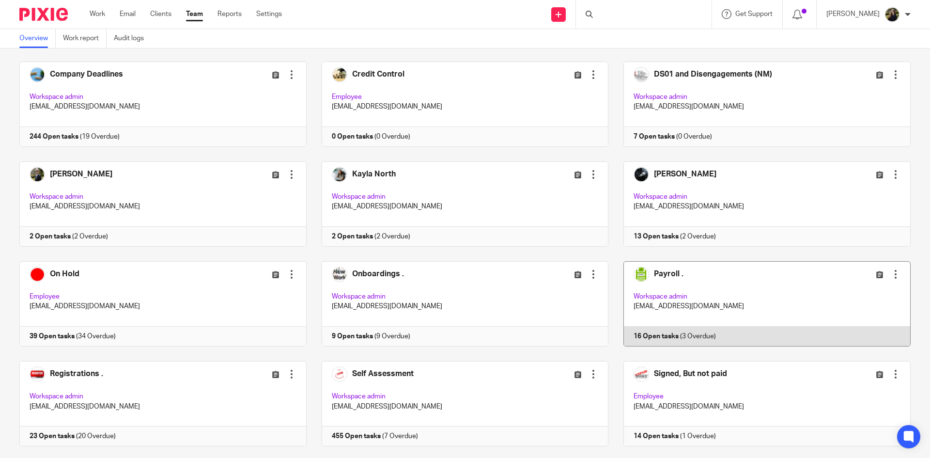
click at [705, 281] on link at bounding box center [759, 303] width 302 height 85
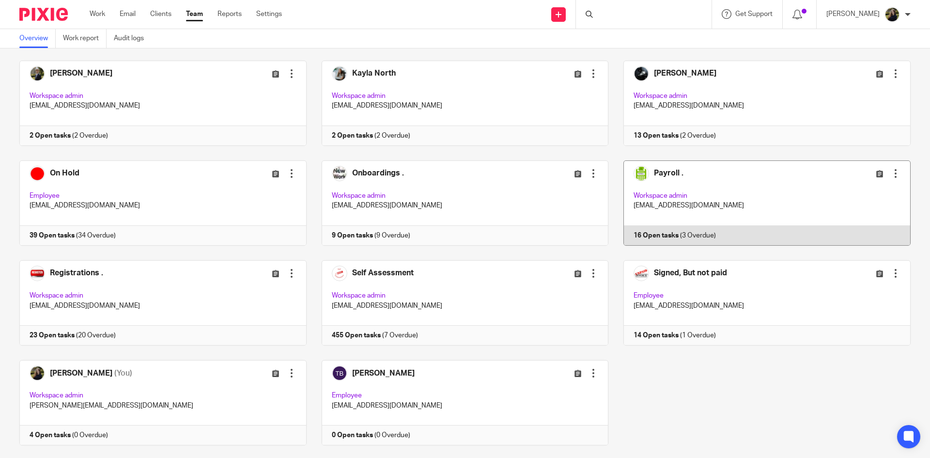
scroll to position [364, 0]
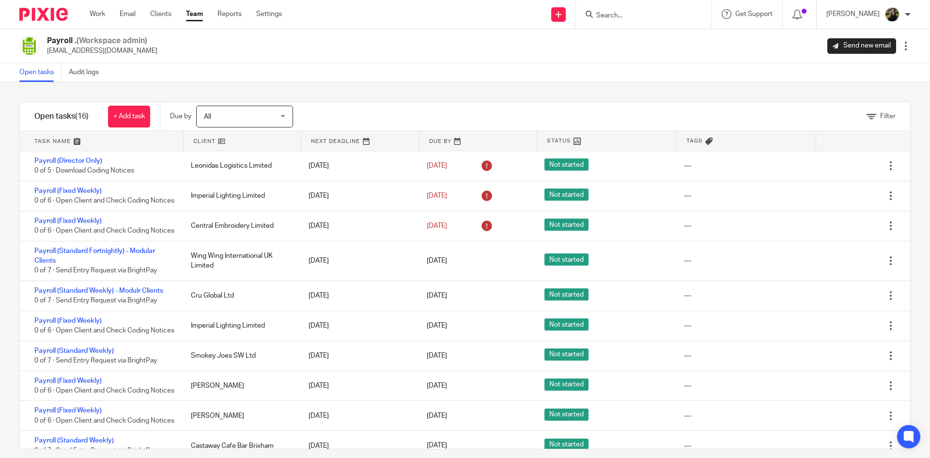
drag, startPoint x: 259, startPoint y: 227, endPoint x: 411, endPoint y: 119, distance: 185.8
drag, startPoint x: 411, startPoint y: 119, endPoint x: 409, endPoint y: 99, distance: 20.4
click at [409, 99] on div "Filter tasks Only show tasks matching all of these conditions 1 Client name Is …" at bounding box center [465, 269] width 930 height 375
drag, startPoint x: 409, startPoint y: 99, endPoint x: 400, endPoint y: 54, distance: 45.4
click at [401, 55] on div "Payroll . (Workspace admin) payroll@accounting4everything.com Send new email Ed…" at bounding box center [464, 46] width 891 height 20
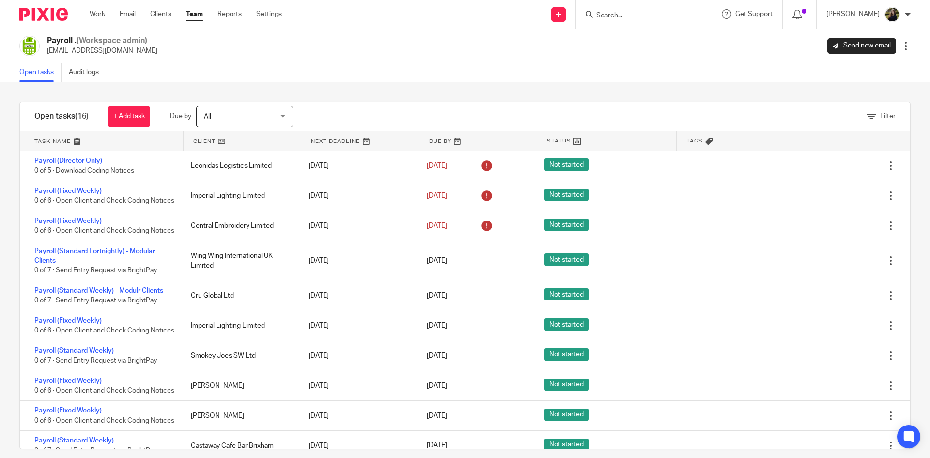
click at [400, 54] on div "Payroll . (Workspace admin) payroll@accounting4everything.com Send new email Ed…" at bounding box center [464, 46] width 891 height 20
click at [368, 85] on div "Filter tasks Only show tasks matching all of these conditions 1 Client name Is …" at bounding box center [465, 269] width 930 height 375
click at [367, 87] on div "Filter tasks Only show tasks matching all of these conditions 1 Client name Is …" at bounding box center [465, 269] width 930 height 375
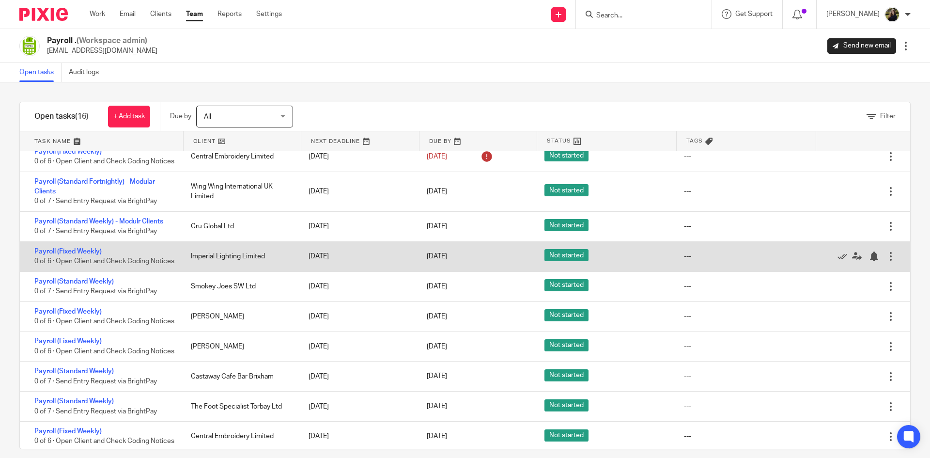
scroll to position [97, 0]
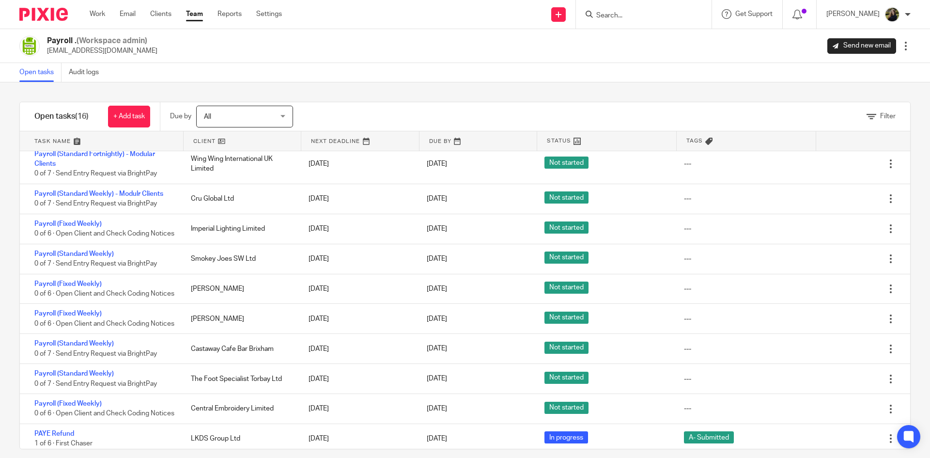
click at [193, 11] on link "Team" at bounding box center [194, 14] width 17 height 10
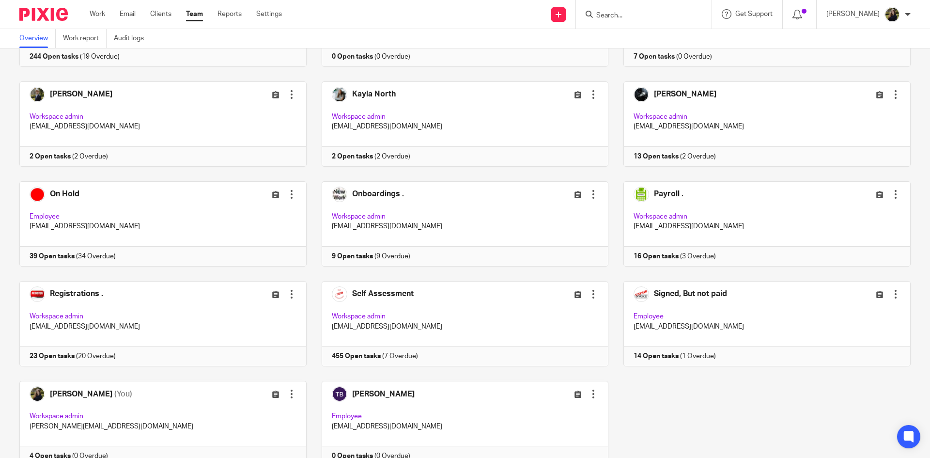
scroll to position [339, 0]
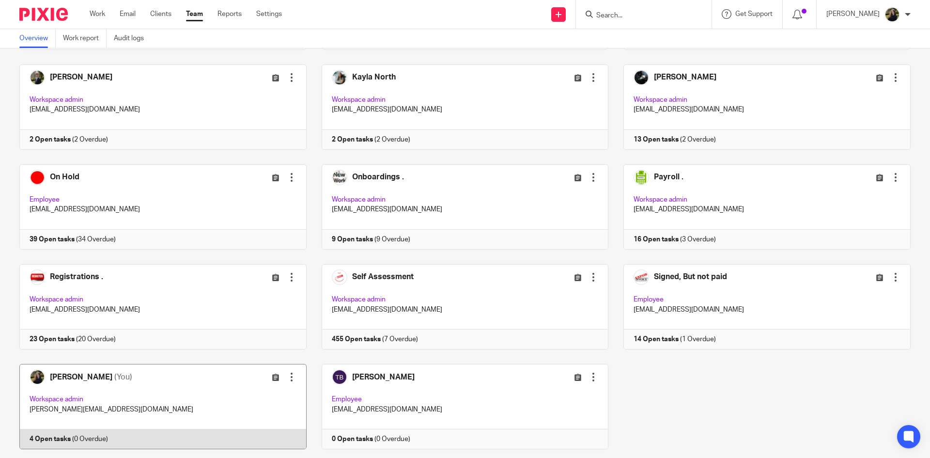
click at [100, 387] on link at bounding box center [155, 406] width 302 height 85
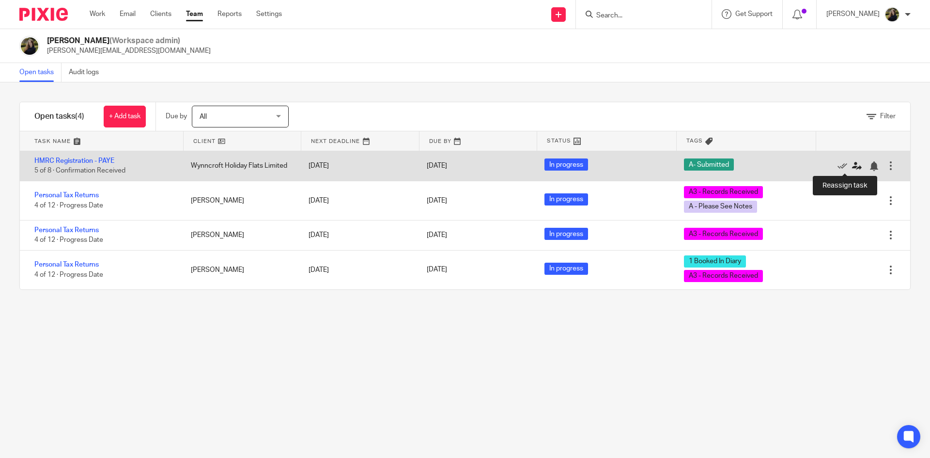
click at [852, 164] on icon at bounding box center [857, 166] width 10 height 10
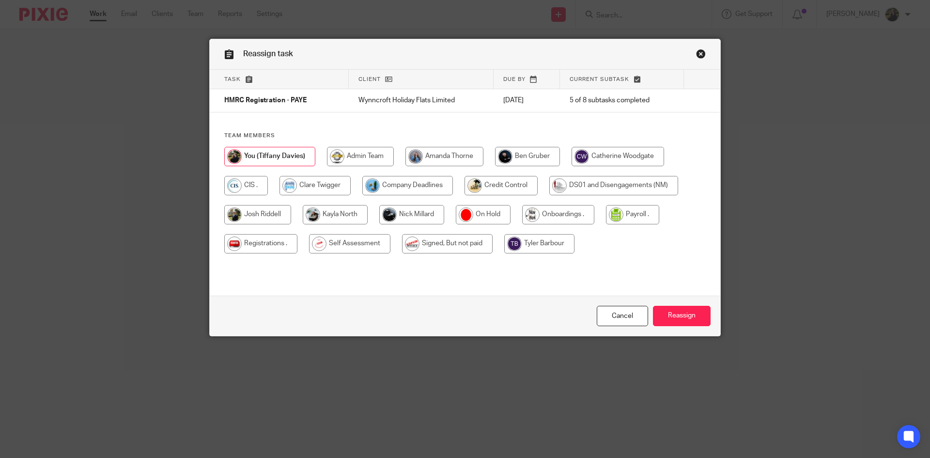
click at [696, 54] on link "Close this dialog window" at bounding box center [701, 55] width 10 height 13
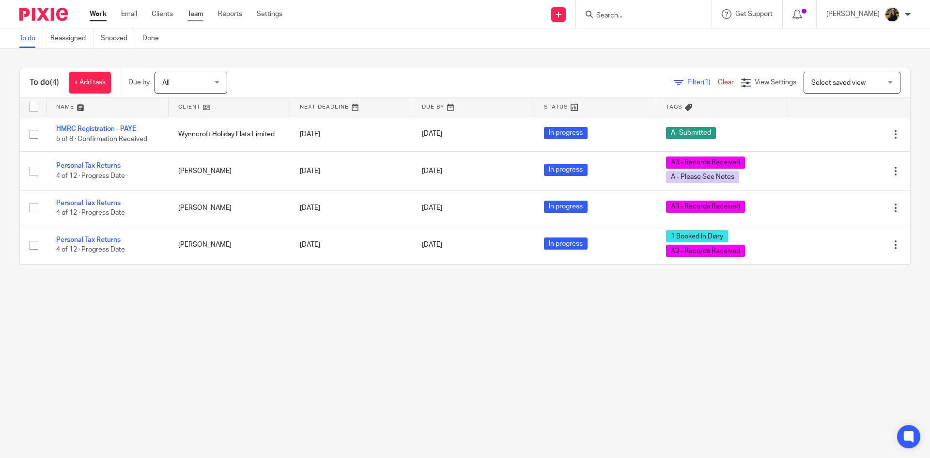
click at [197, 16] on link "Team" at bounding box center [195, 14] width 16 height 10
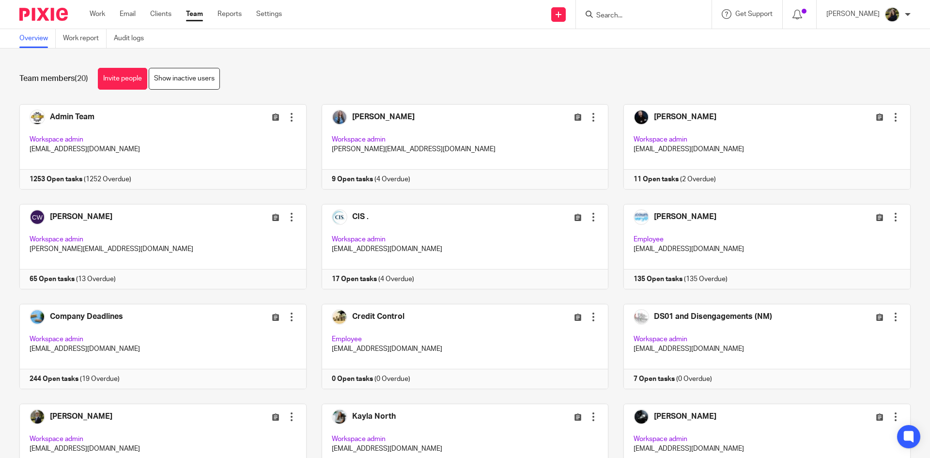
click at [916, 10] on div "Tiffany Davies My profile Email integration Logout" at bounding box center [868, 14] width 104 height 29
click at [909, 8] on div "[PERSON_NAME]" at bounding box center [868, 14] width 84 height 15
click at [623, 35] on div "Overview Work report Audit logs" at bounding box center [465, 38] width 930 height 19
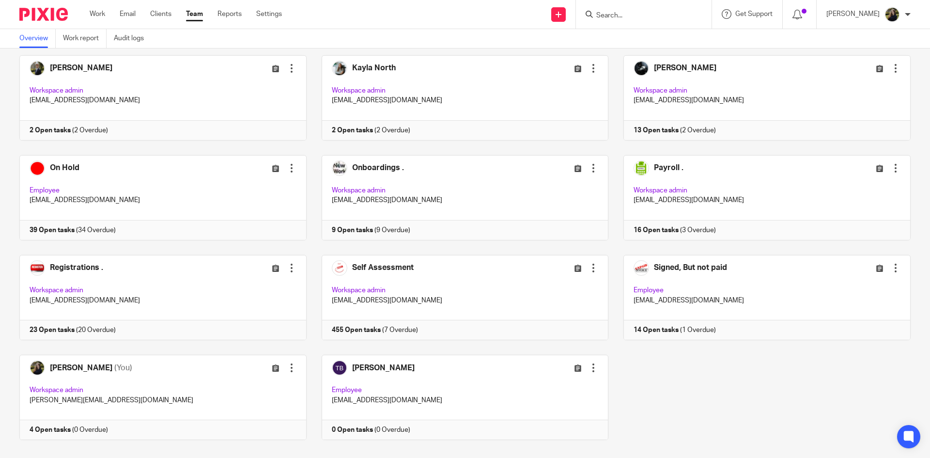
scroll to position [364, 0]
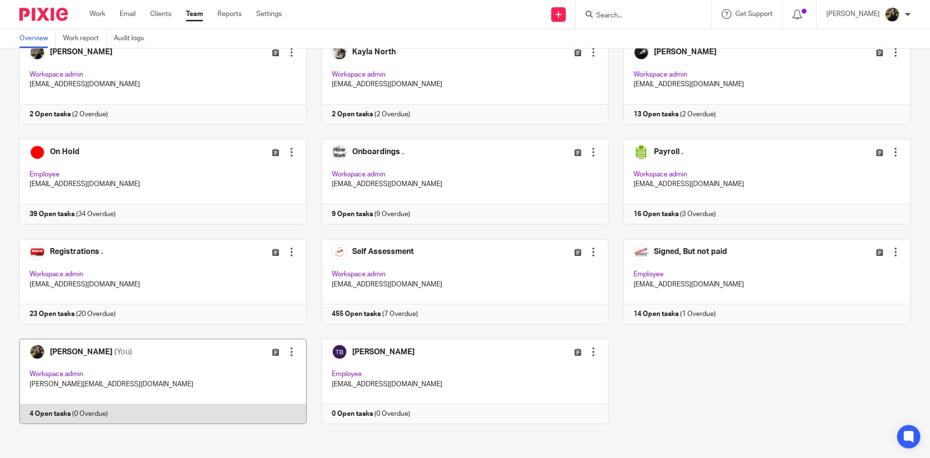
click at [144, 344] on link at bounding box center [155, 380] width 302 height 85
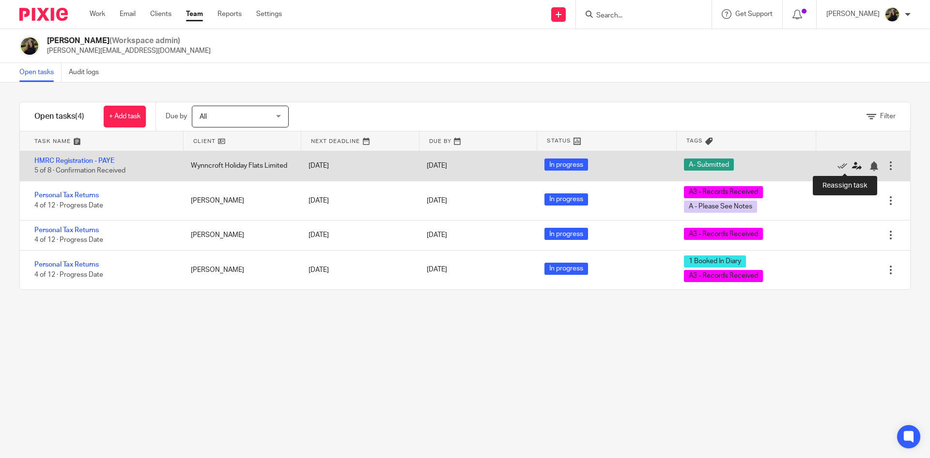
click at [852, 162] on icon at bounding box center [857, 166] width 10 height 10
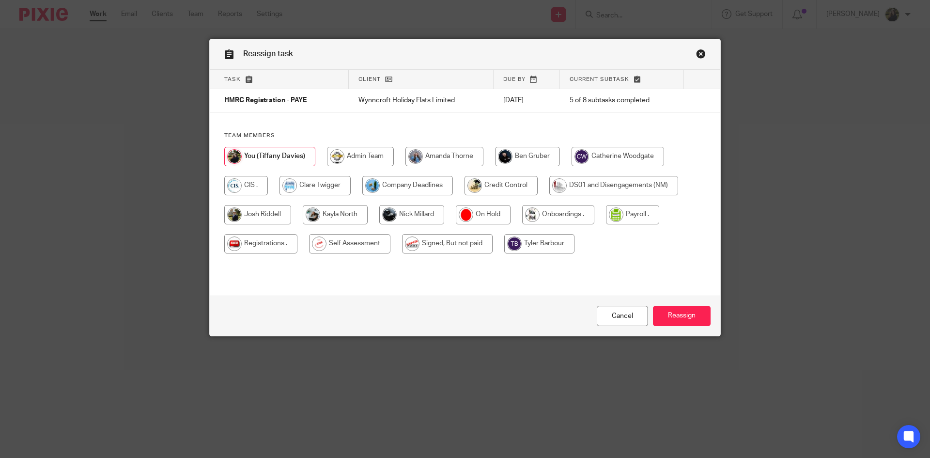
click at [697, 55] on link "Close this dialog window" at bounding box center [701, 55] width 10 height 13
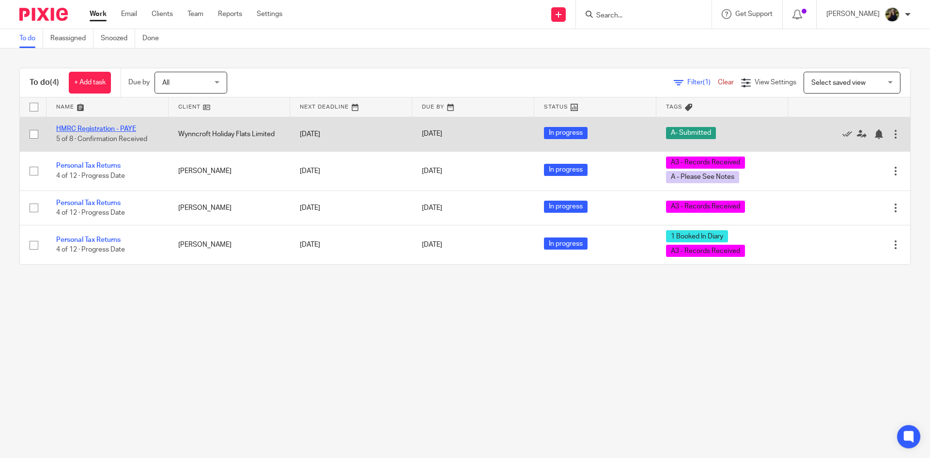
click at [120, 128] on link "HMRC Registration - PAYE" at bounding box center [96, 128] width 80 height 7
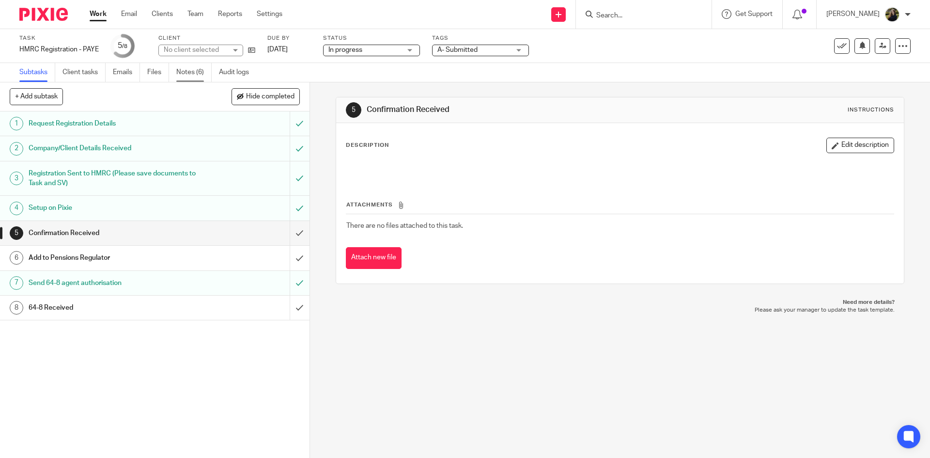
click at [191, 72] on link "Notes (6)" at bounding box center [193, 72] width 35 height 19
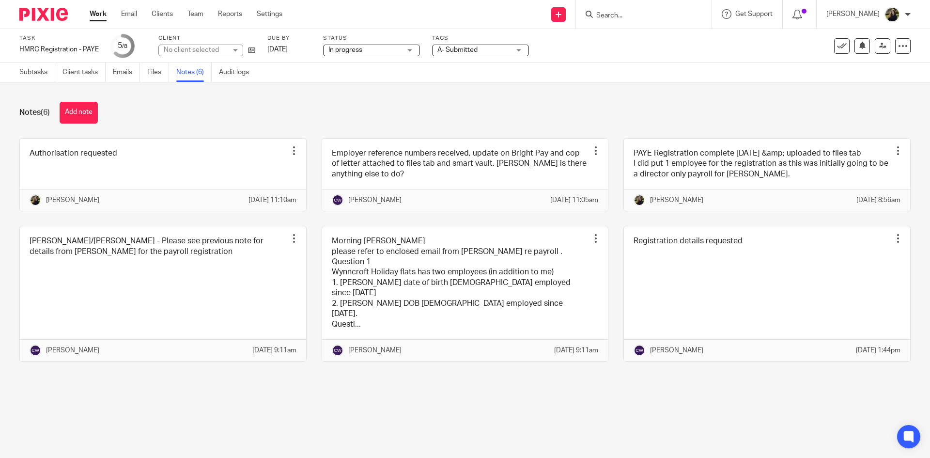
click at [88, 112] on button "Add note" at bounding box center [79, 113] width 38 height 22
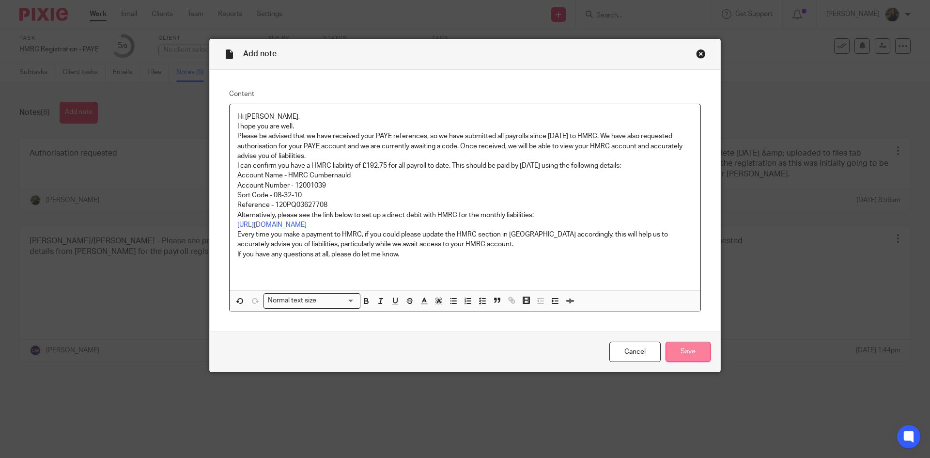
click input "Save"
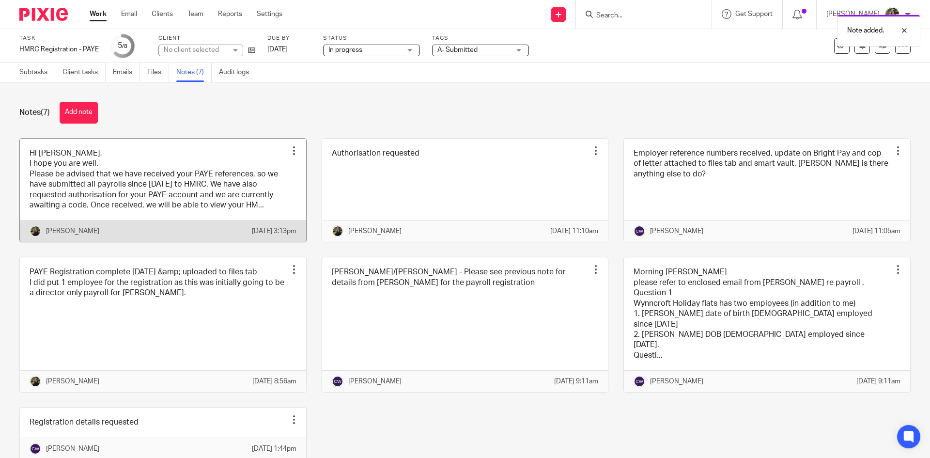
click at [191, 203] on link at bounding box center [163, 190] width 286 height 104
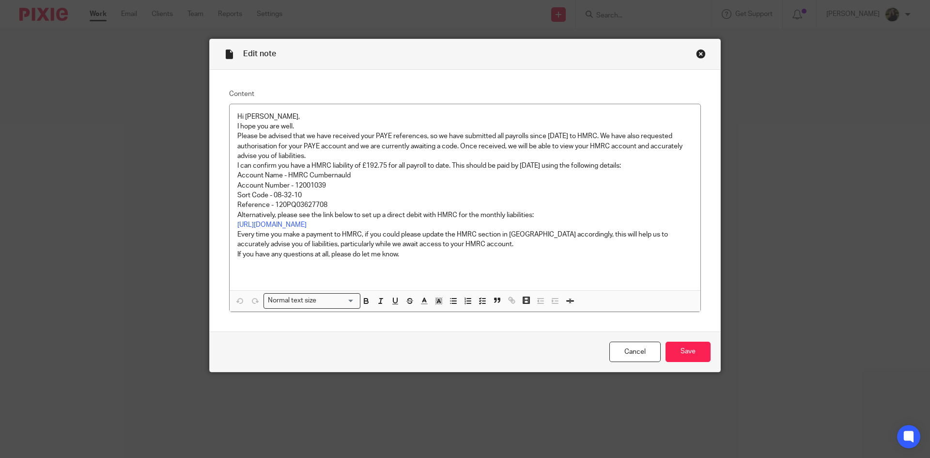
click at [700, 54] on div "Close this dialog window" at bounding box center [701, 54] width 10 height 10
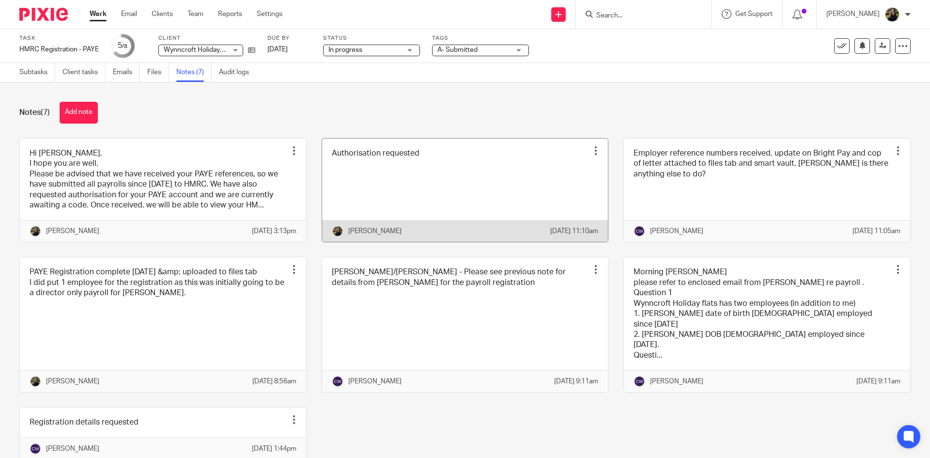
click at [471, 183] on link at bounding box center [465, 190] width 286 height 104
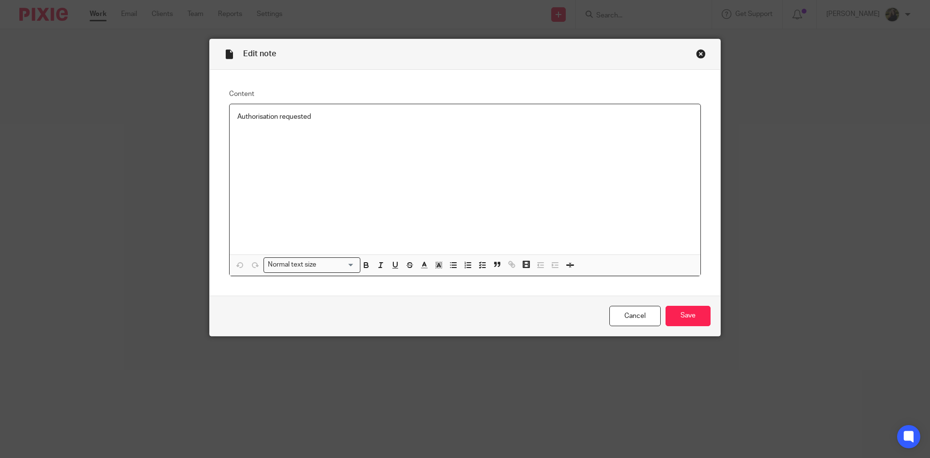
click at [696, 49] on div "Close this dialog window" at bounding box center [701, 54] width 10 height 10
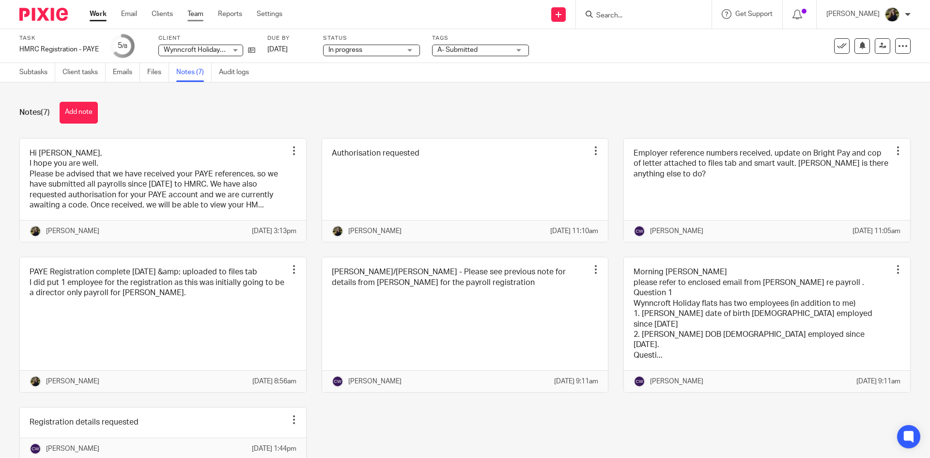
click at [196, 14] on link "Team" at bounding box center [195, 14] width 16 height 10
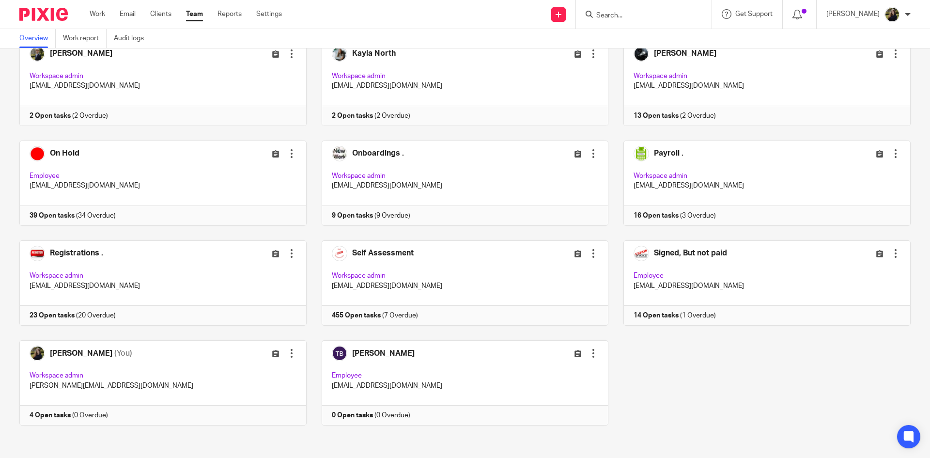
scroll to position [364, 0]
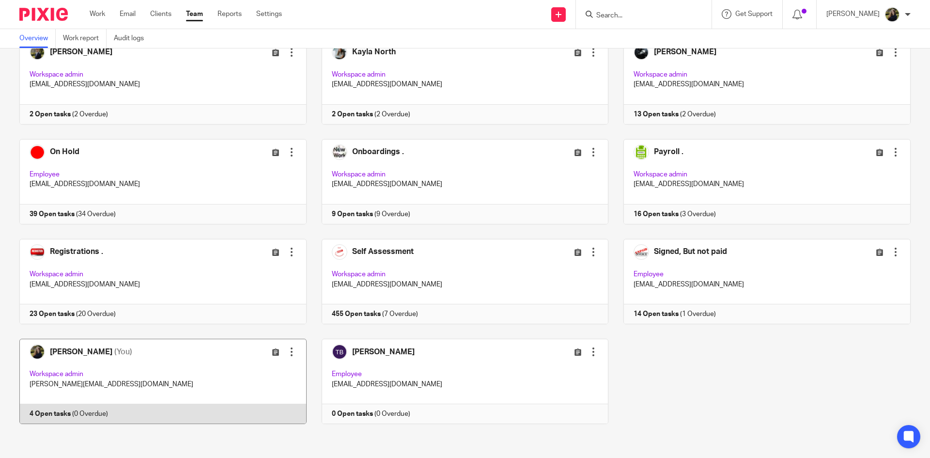
click at [97, 358] on link at bounding box center [155, 380] width 302 height 85
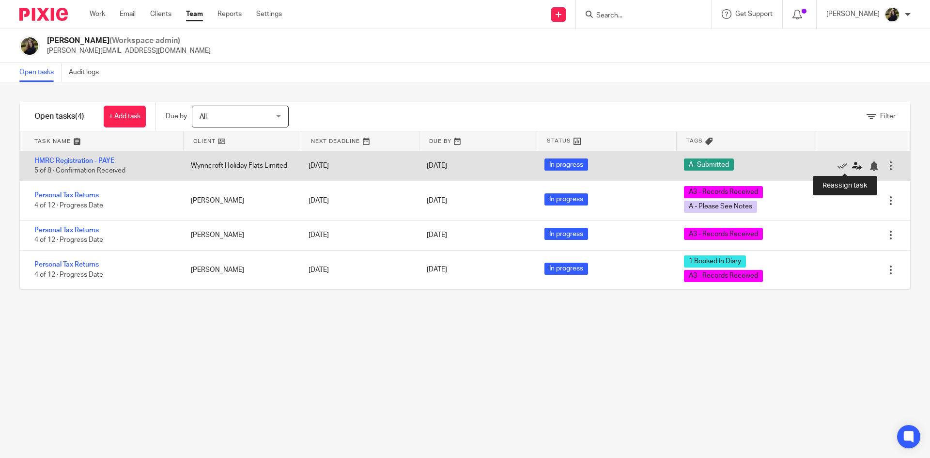
click at [852, 162] on icon at bounding box center [857, 166] width 10 height 10
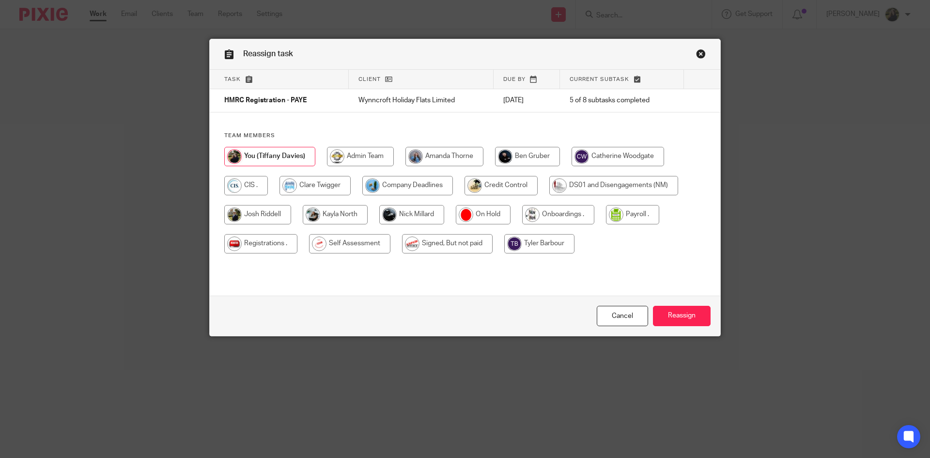
drag, startPoint x: 278, startPoint y: 242, endPoint x: 283, endPoint y: 241, distance: 5.4
click at [282, 241] on input "radio" at bounding box center [260, 243] width 73 height 19
radio input "true"
click at [678, 315] on input "Reassign" at bounding box center [682, 316] width 58 height 21
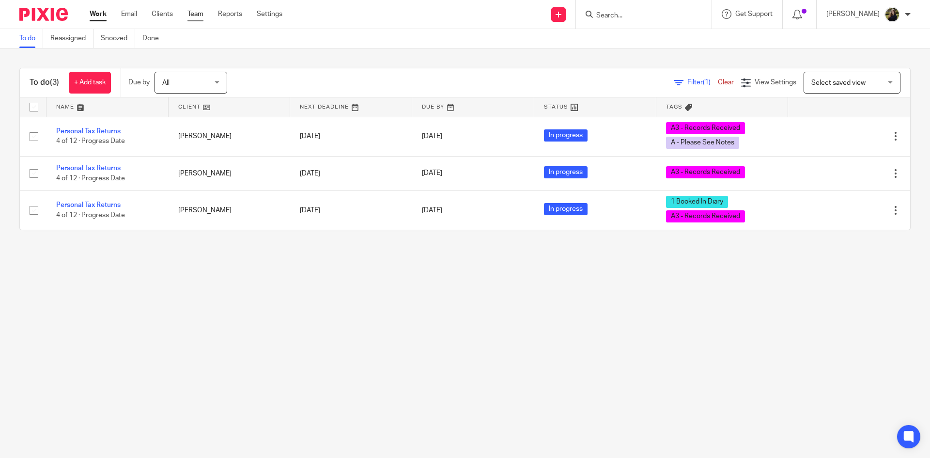
click at [194, 17] on link "Team" at bounding box center [195, 14] width 16 height 10
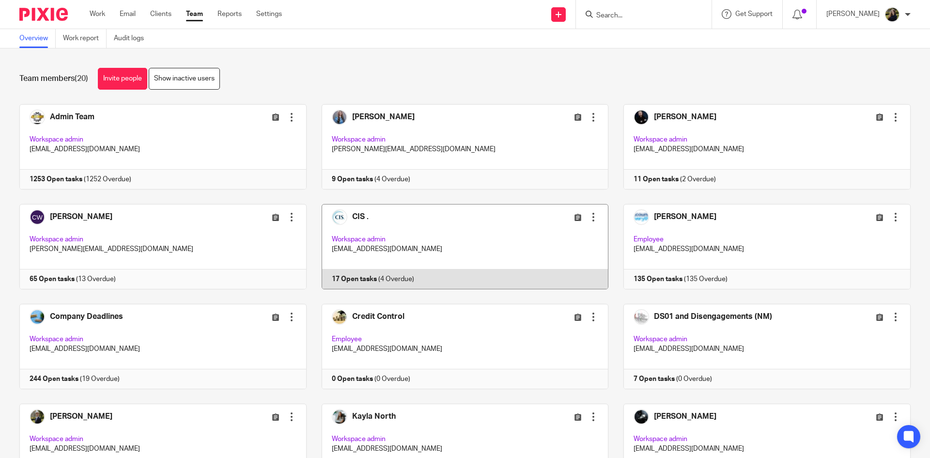
click at [362, 214] on link at bounding box center [457, 246] width 302 height 85
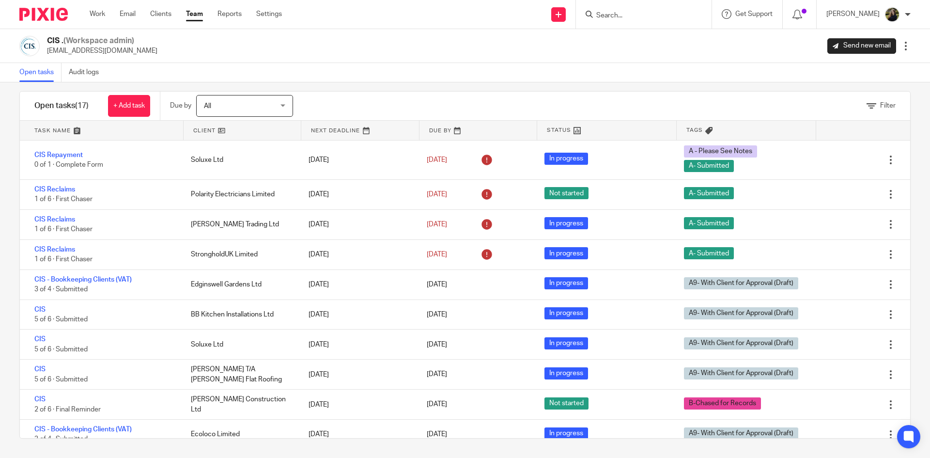
click at [75, 127] on link at bounding box center [102, 130] width 164 height 19
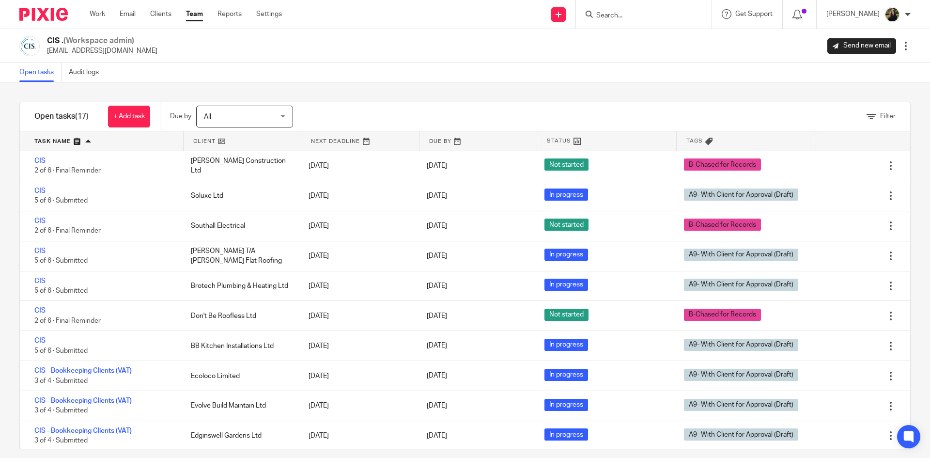
click at [199, 16] on link "Team" at bounding box center [194, 14] width 17 height 10
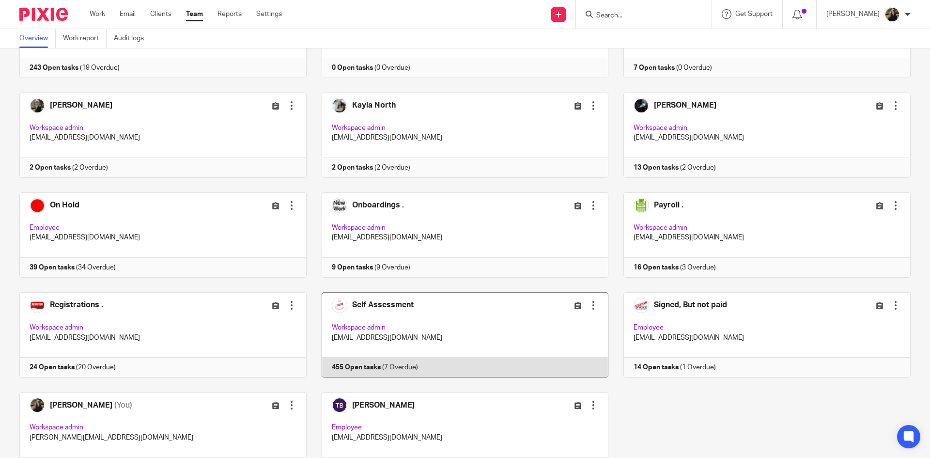
scroll to position [364, 0]
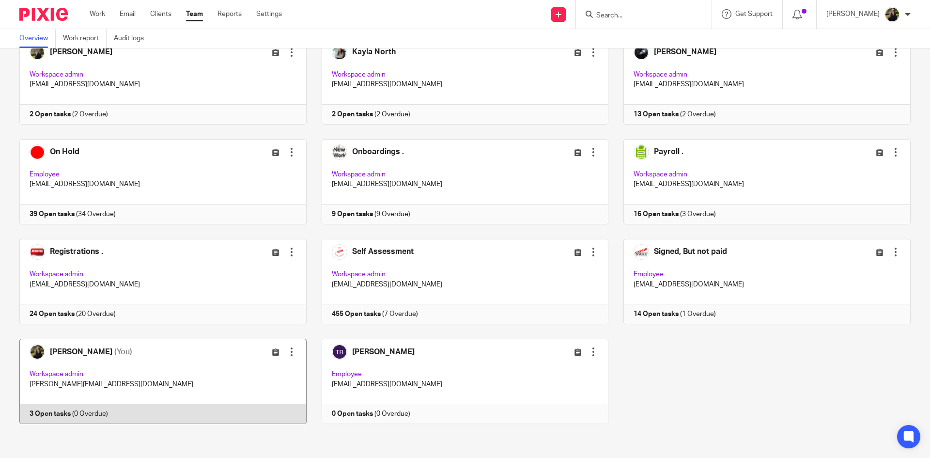
click at [114, 350] on link at bounding box center [155, 380] width 302 height 85
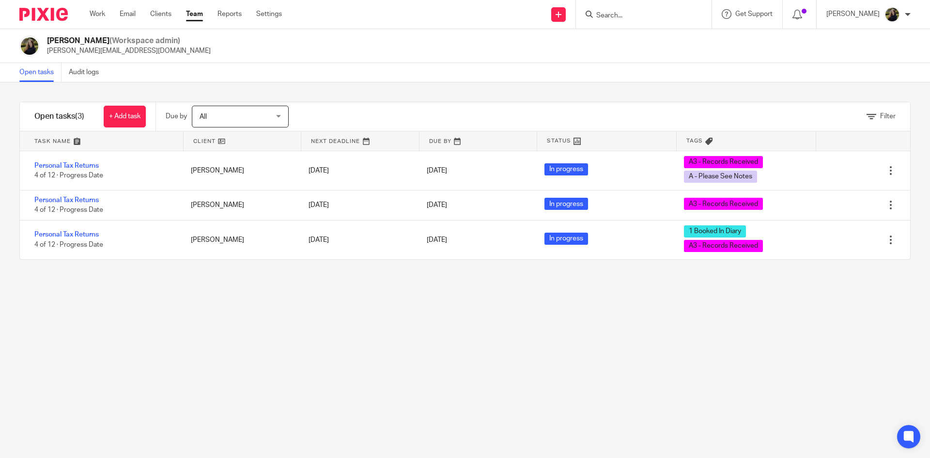
click at [61, 9] on img at bounding box center [43, 14] width 48 height 13
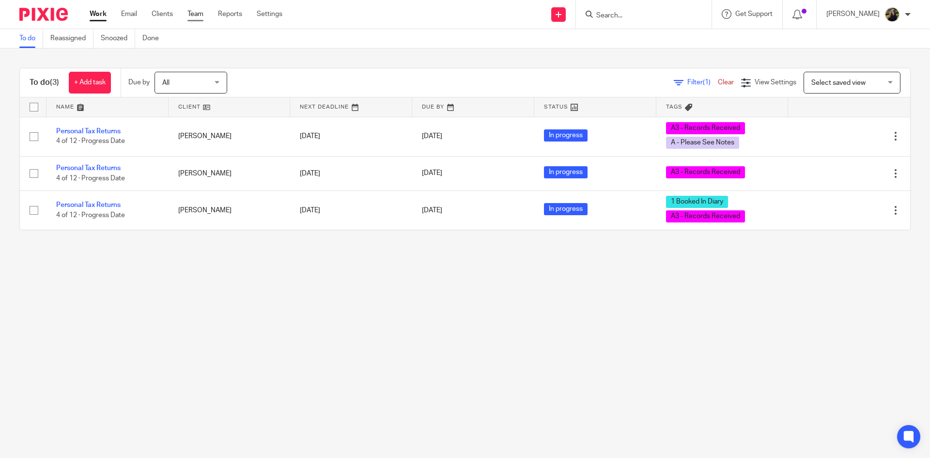
click at [197, 13] on link "Team" at bounding box center [195, 14] width 16 height 10
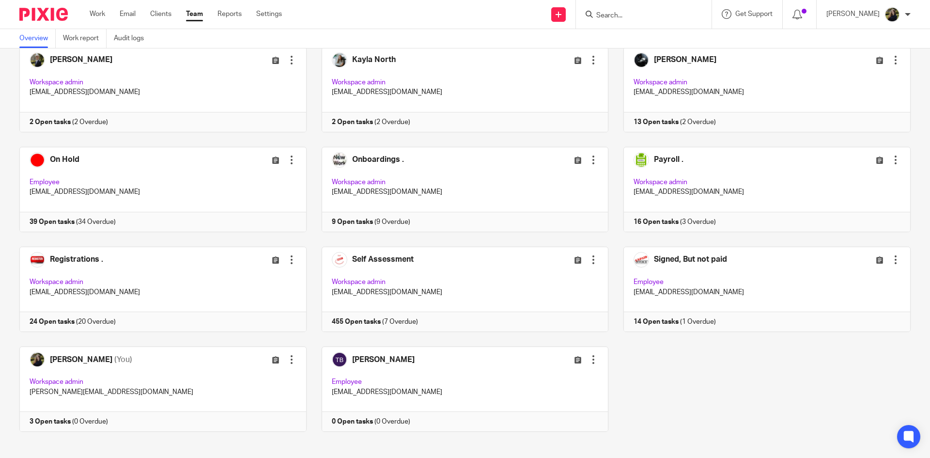
scroll to position [364, 0]
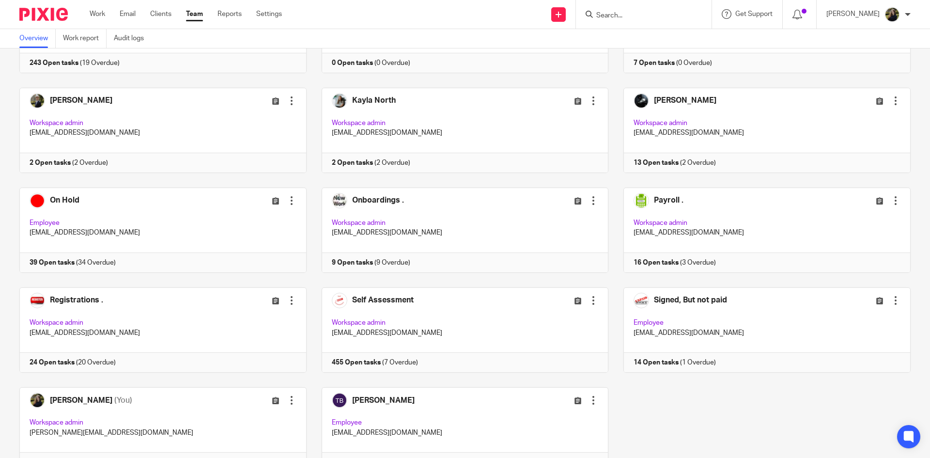
click at [0, 168] on div "Team members (20) Invite people Show inactive users Invite team members Add inv…" at bounding box center [465, 252] width 930 height 409
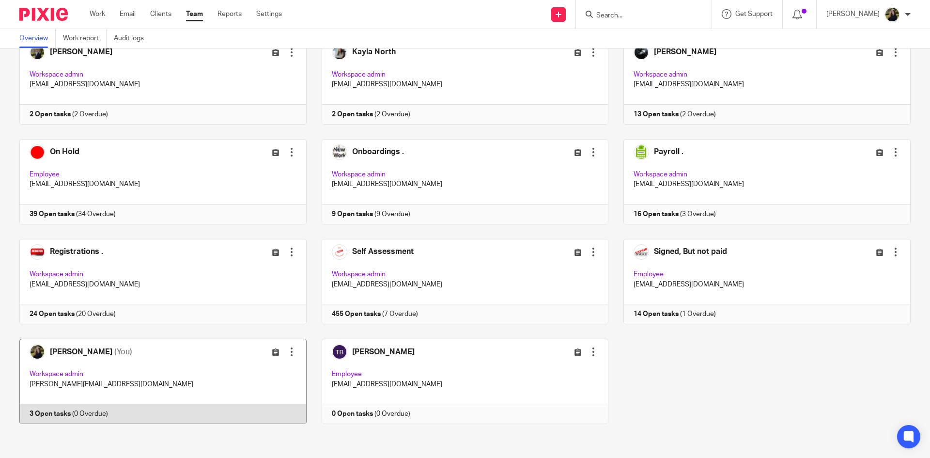
click at [113, 351] on link at bounding box center [155, 380] width 302 height 85
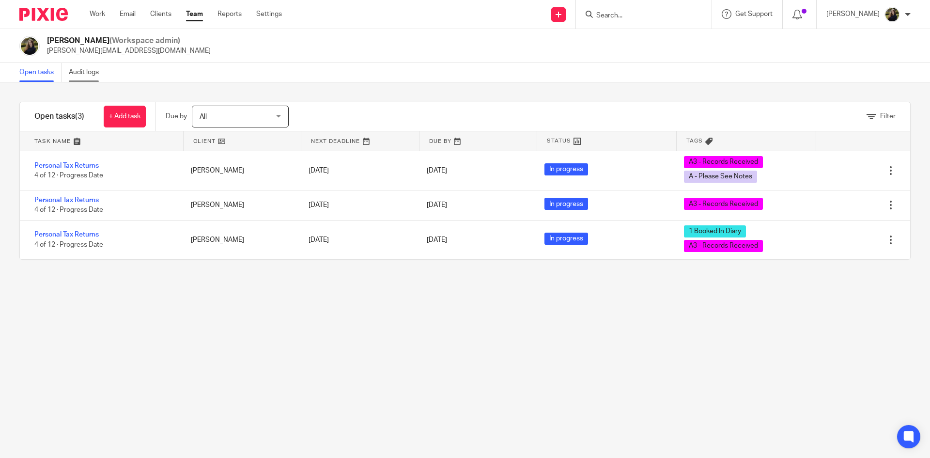
click at [85, 68] on link "Audit logs" at bounding box center [87, 72] width 37 height 19
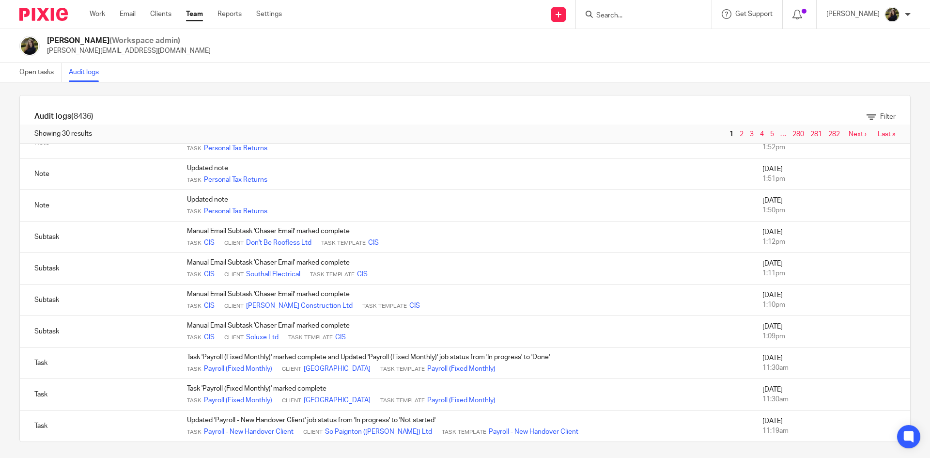
scroll to position [10, 0]
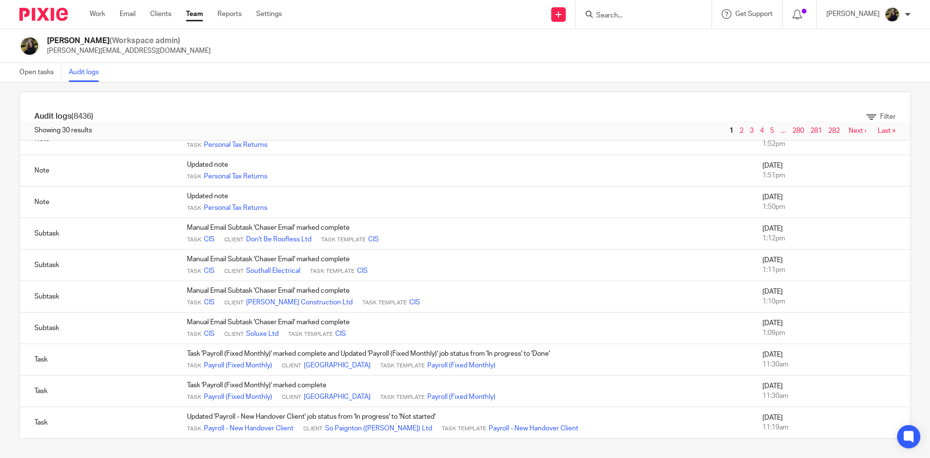
click at [201, 15] on link "Team" at bounding box center [194, 14] width 17 height 10
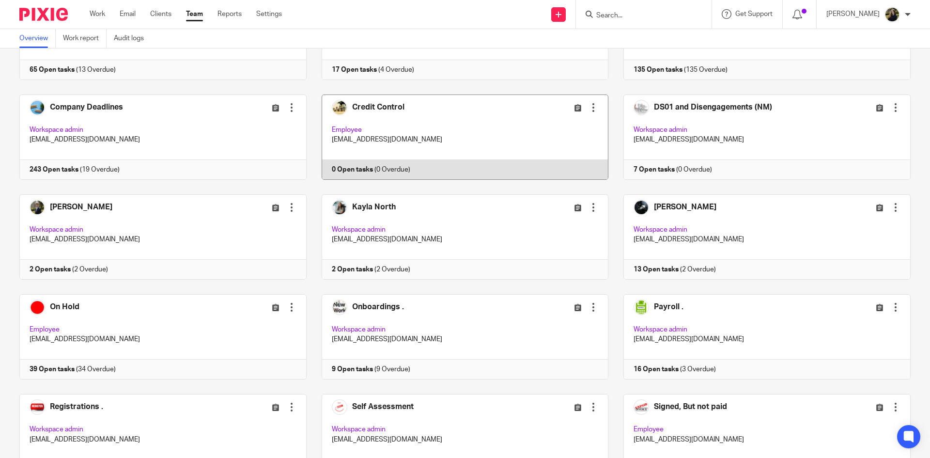
scroll to position [364, 0]
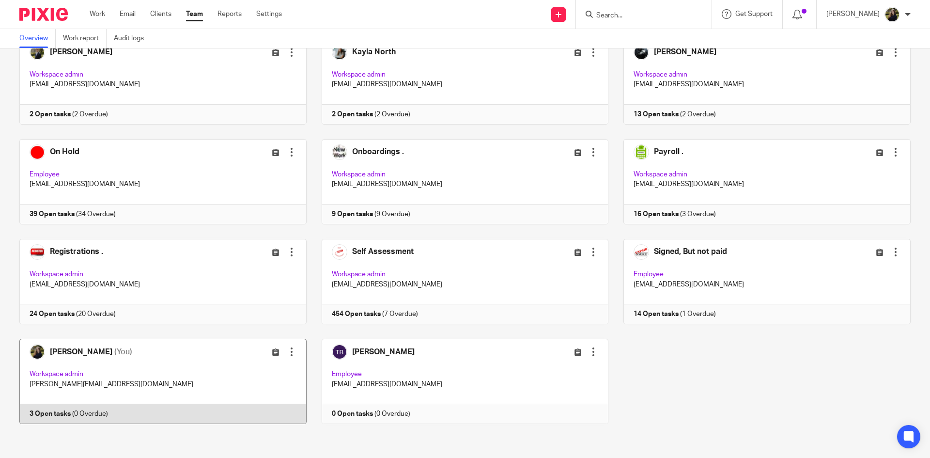
click at [126, 345] on link at bounding box center [155, 380] width 302 height 85
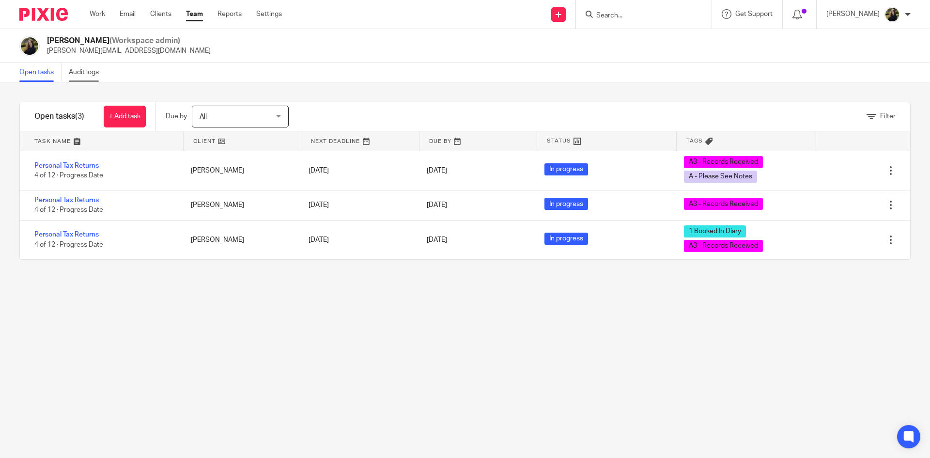
click at [80, 74] on link "Audit logs" at bounding box center [87, 72] width 37 height 19
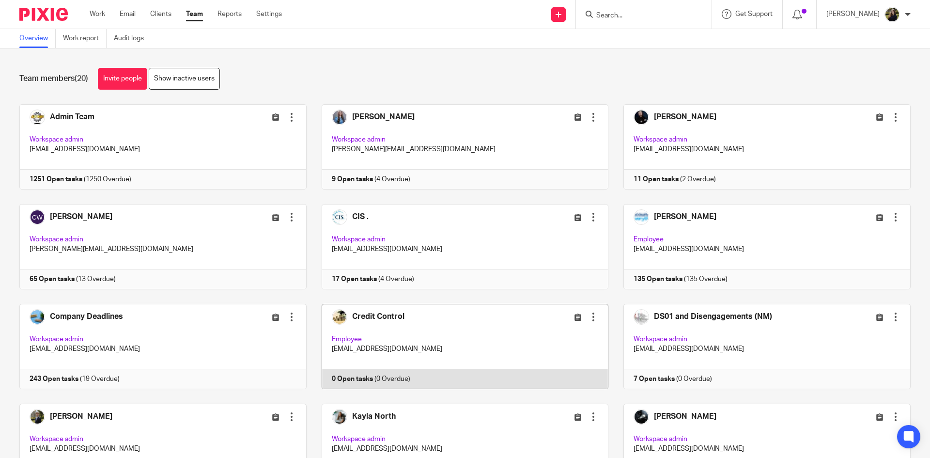
scroll to position [290, 0]
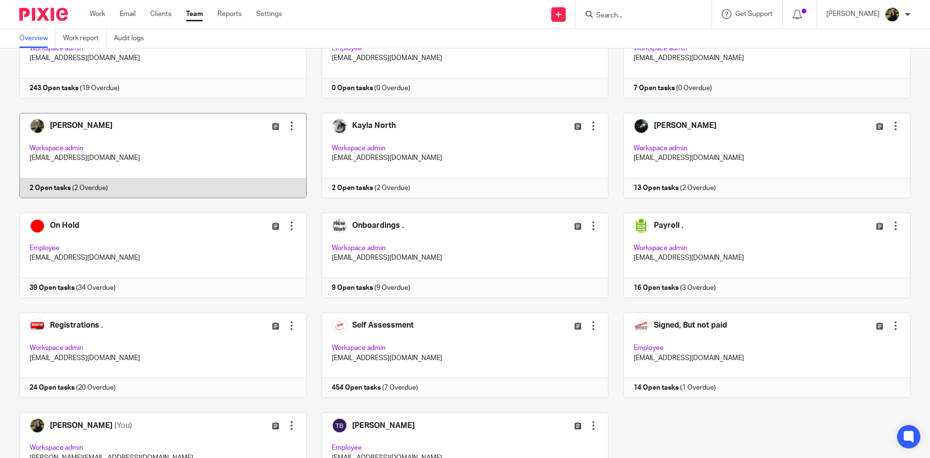
click at [194, 157] on link at bounding box center [155, 155] width 302 height 85
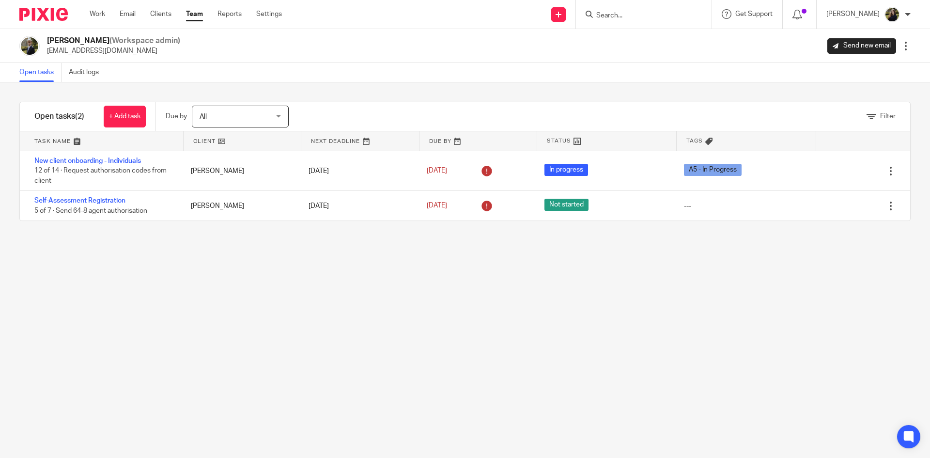
click at [90, 70] on link "Audit logs" at bounding box center [87, 72] width 37 height 19
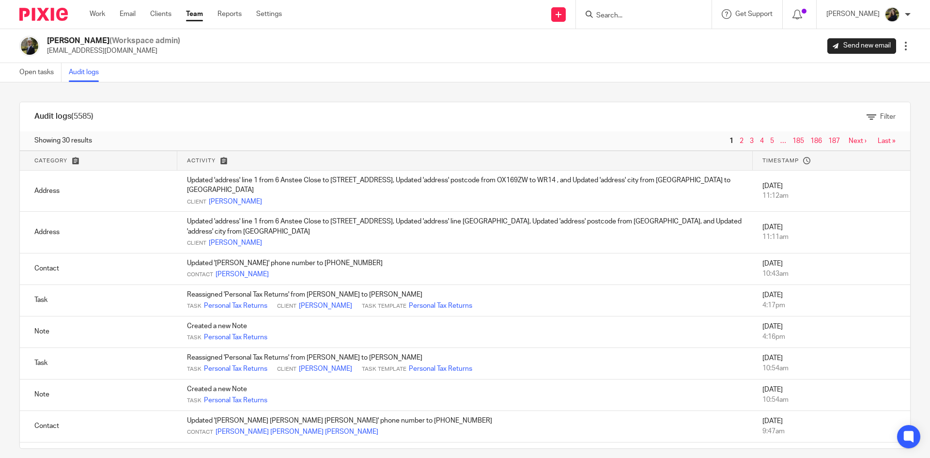
click at [66, 10] on img at bounding box center [43, 14] width 48 height 13
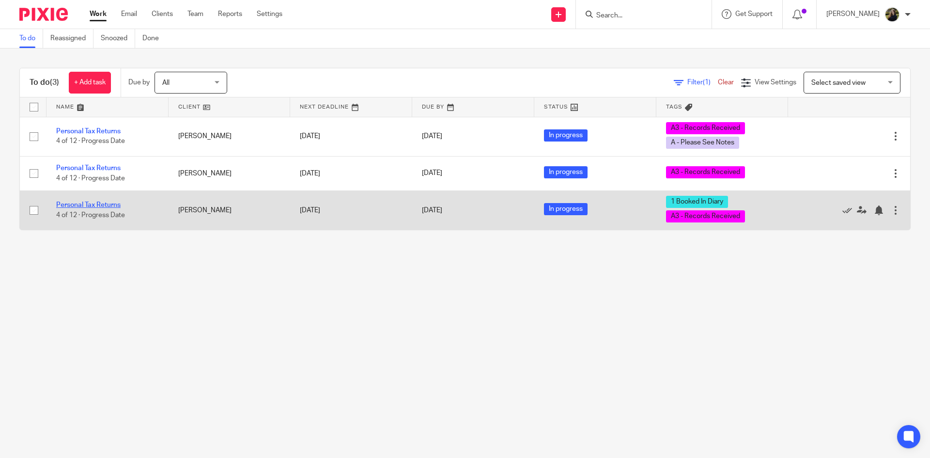
click at [110, 206] on link "Personal Tax Returns" at bounding box center [88, 204] width 64 height 7
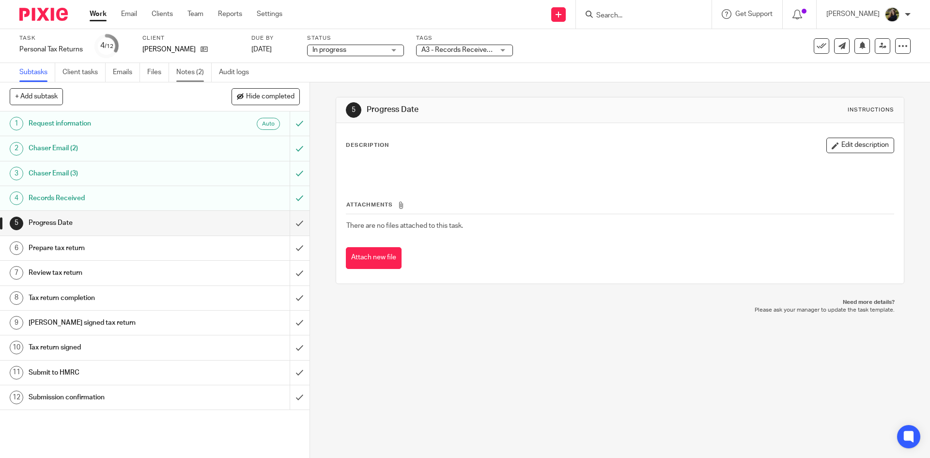
click at [189, 69] on link "Notes (2)" at bounding box center [193, 72] width 35 height 19
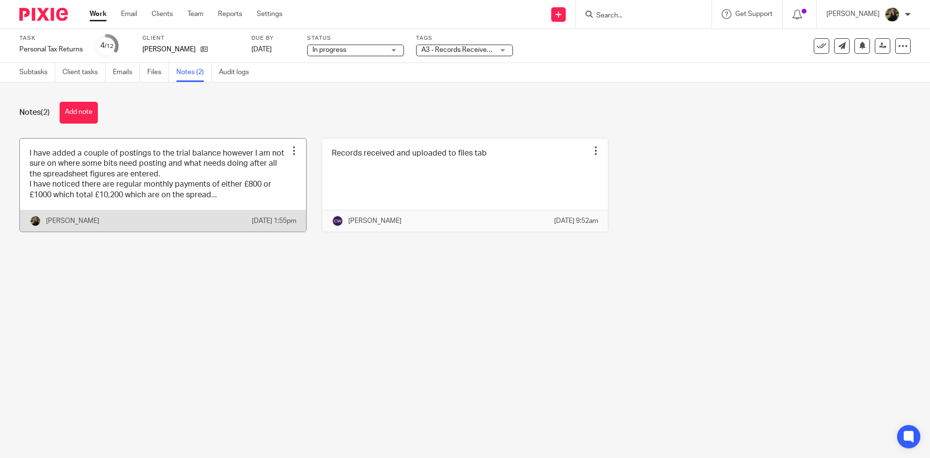
click at [222, 201] on link at bounding box center [163, 184] width 286 height 93
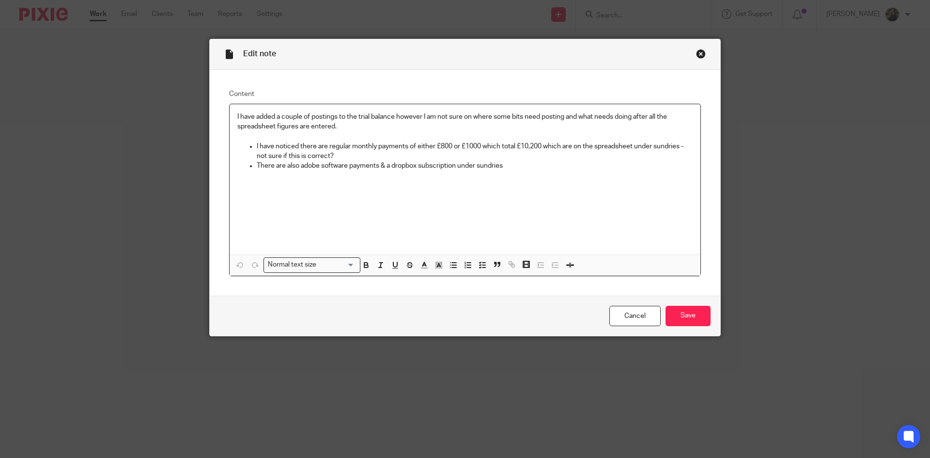
click at [700, 57] on div "Close this dialog window" at bounding box center [701, 54] width 10 height 10
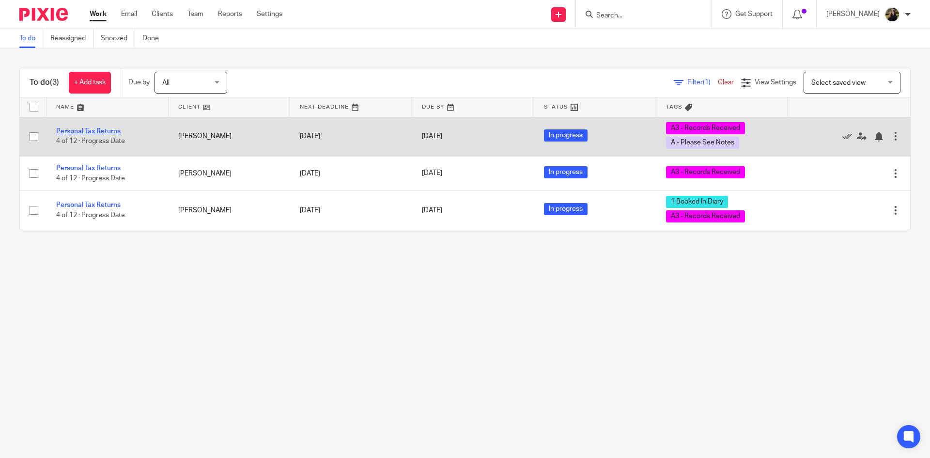
click at [107, 131] on link "Personal Tax Returns" at bounding box center [88, 131] width 64 height 7
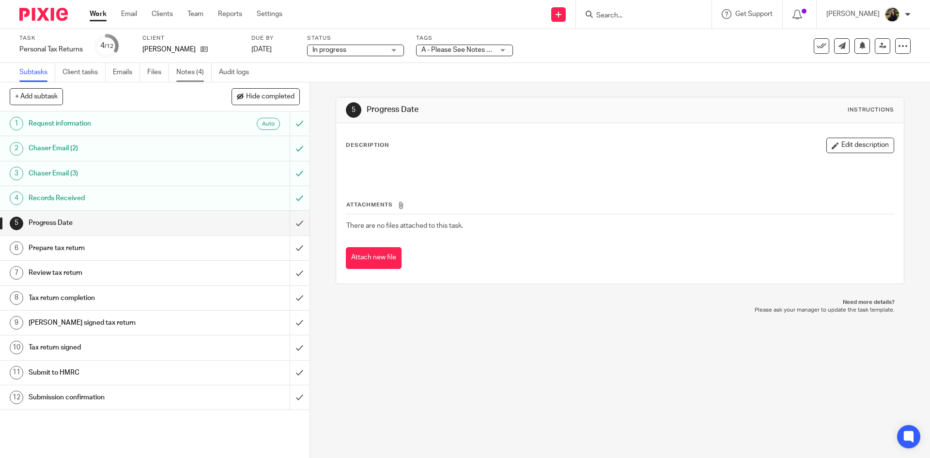
click at [200, 78] on link "Notes (4)" at bounding box center [193, 72] width 35 height 19
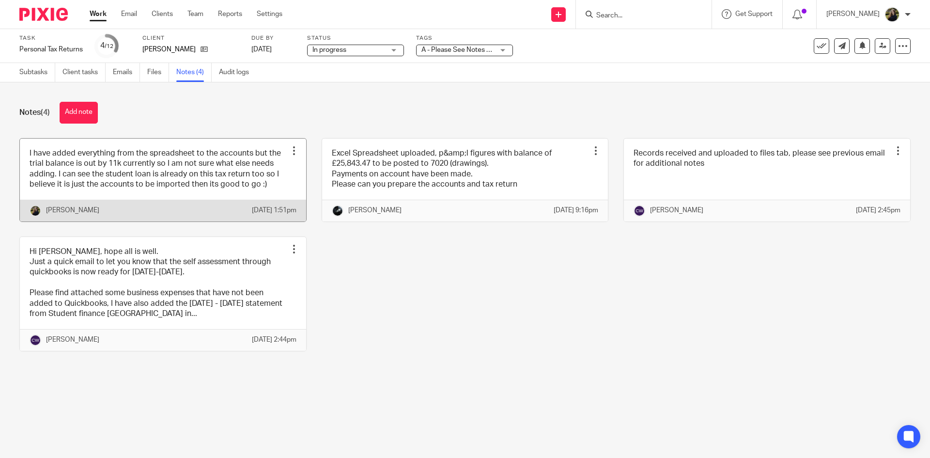
click at [188, 162] on link at bounding box center [163, 179] width 286 height 83
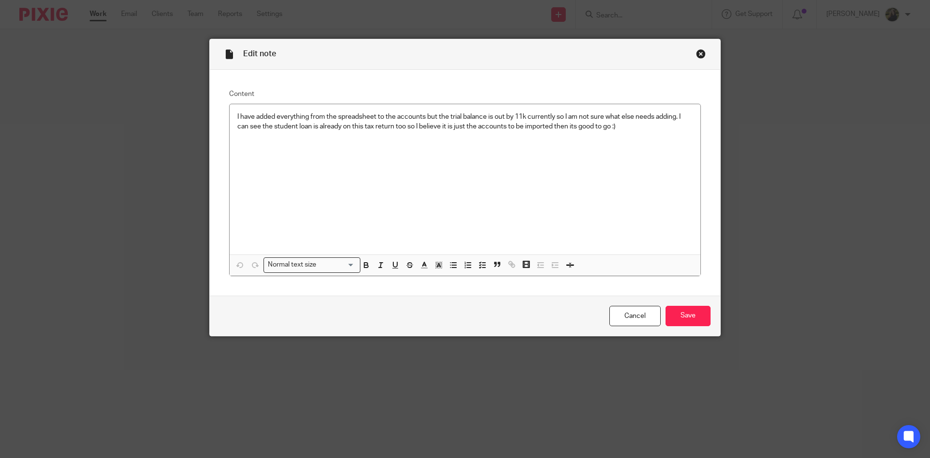
click at [703, 51] on div "Edit note" at bounding box center [465, 54] width 510 height 31
click at [697, 53] on div "Close this dialog window" at bounding box center [701, 54] width 10 height 10
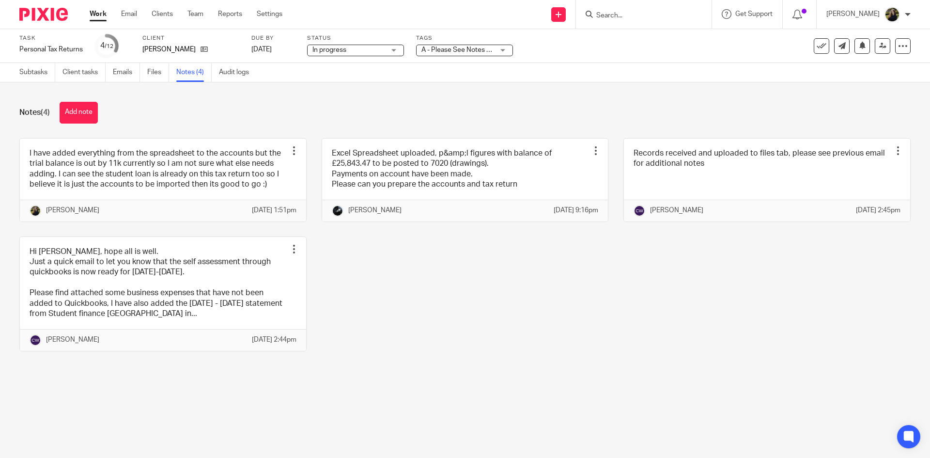
click at [604, 302] on div "I have added everything from the spreadsheet to the accounts but the trial bala…" at bounding box center [457, 252] width 906 height 228
click at [161, 69] on link "Files" at bounding box center [158, 72] width 22 height 19
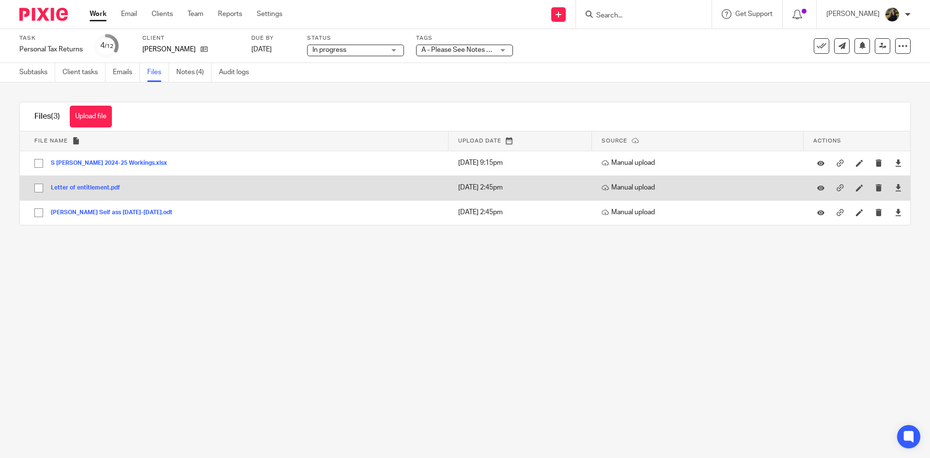
drag, startPoint x: 100, startPoint y: 178, endPoint x: 103, endPoint y: 182, distance: 5.2
click at [101, 179] on td "Letter of entitlement.pdf Letter of entitlement Save" at bounding box center [234, 187] width 428 height 25
click at [103, 182] on td "Letter of entitlement.pdf Letter of entitlement Save" at bounding box center [234, 187] width 428 height 25
click at [101, 185] on button "Letter of entitlement.pdf" at bounding box center [89, 187] width 76 height 7
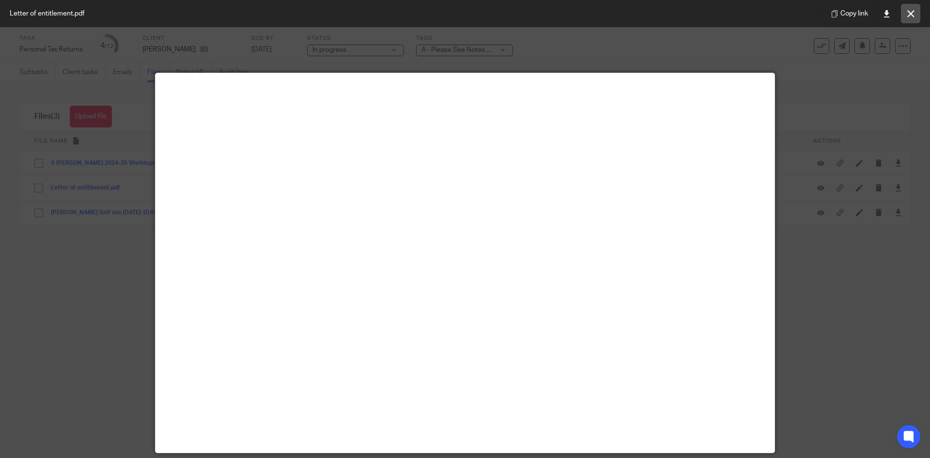
click at [908, 14] on icon at bounding box center [910, 13] width 7 height 7
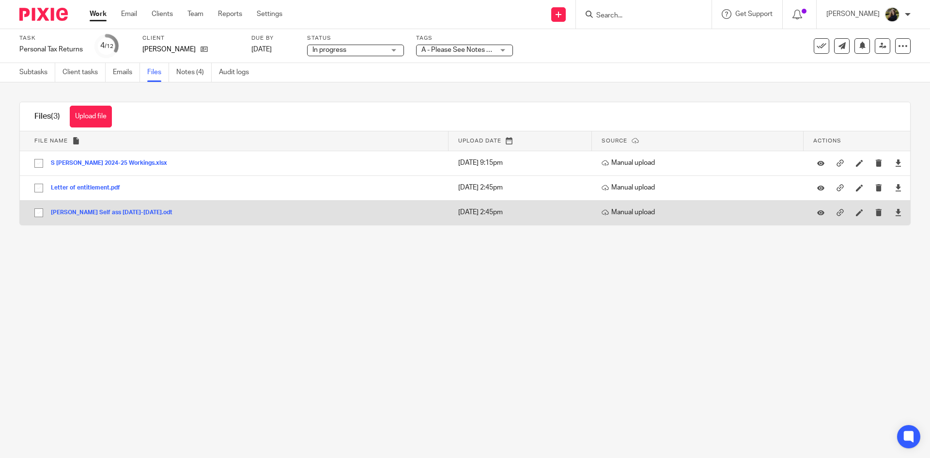
click at [121, 213] on button "Stephen Henderson Self ass 2024-2025.odt" at bounding box center [115, 212] width 129 height 7
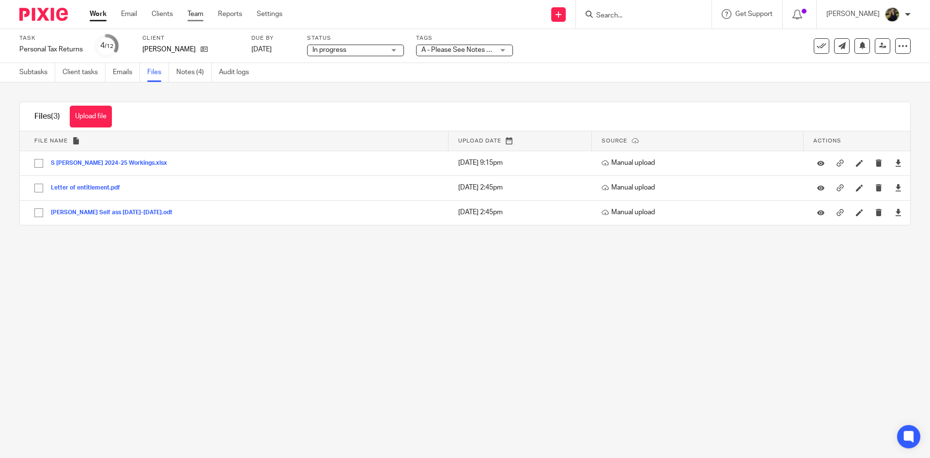
click at [200, 15] on link "Team" at bounding box center [195, 14] width 16 height 10
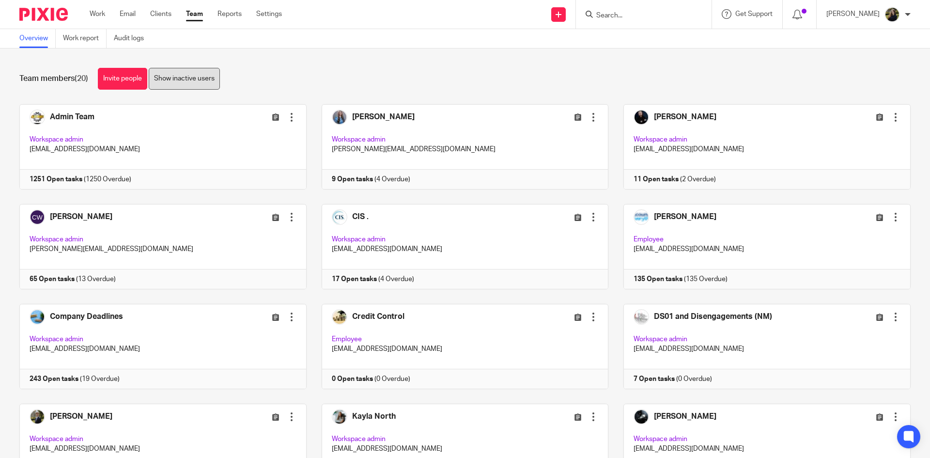
click at [193, 82] on link "Show inactive users" at bounding box center [184, 79] width 71 height 22
click at [191, 76] on link "Hide inactive users" at bounding box center [183, 79] width 68 height 22
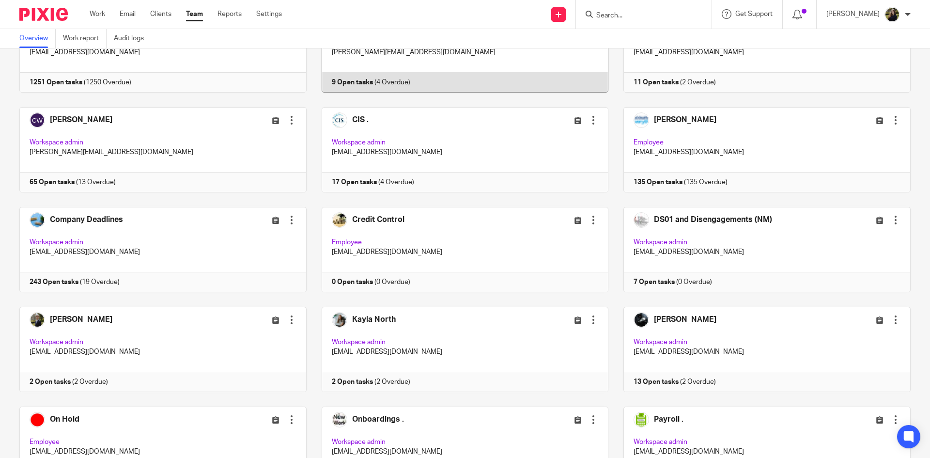
scroll to position [145, 0]
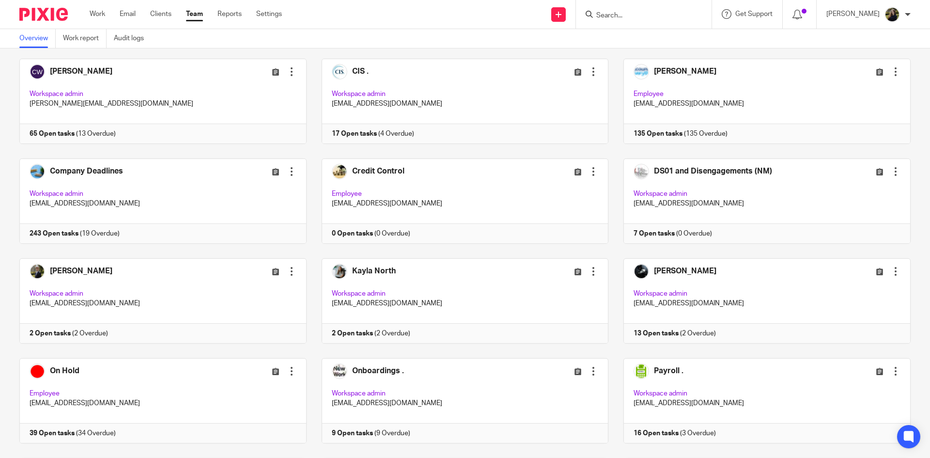
drag, startPoint x: 37, startPoint y: 13, endPoint x: 42, endPoint y: 3, distance: 10.6
click at [37, 13] on img at bounding box center [43, 14] width 48 height 13
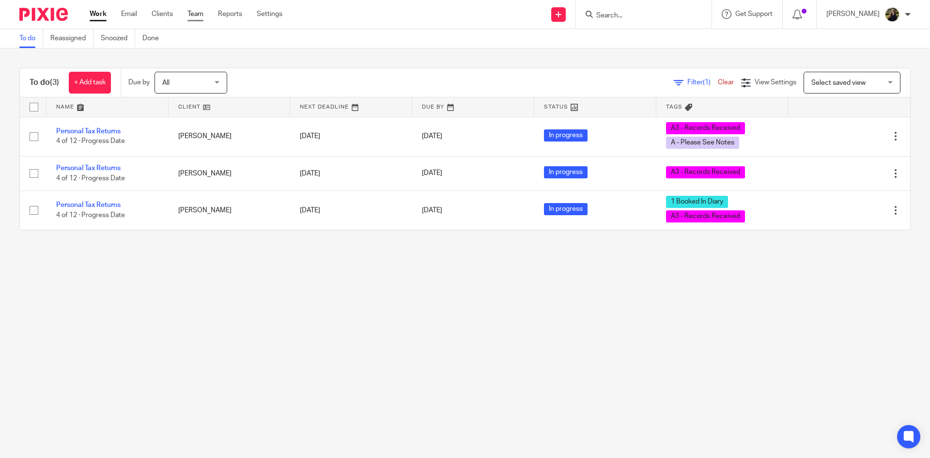
click at [196, 13] on link "Team" at bounding box center [195, 14] width 16 height 10
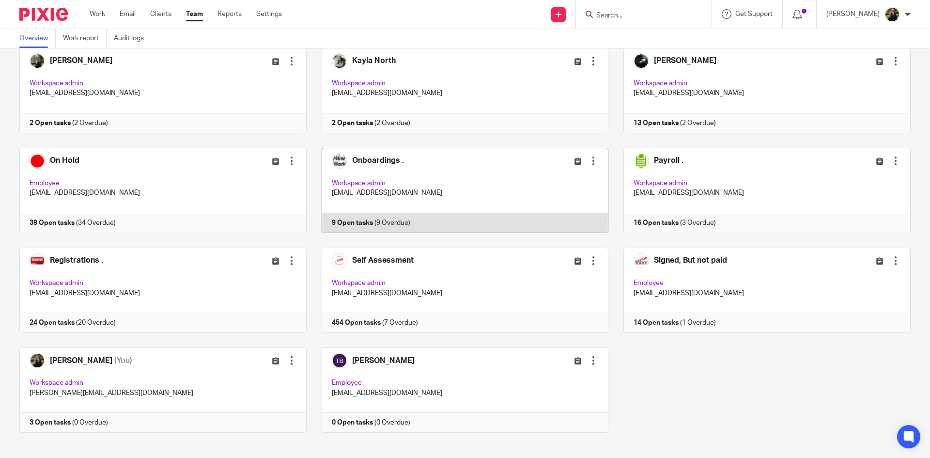
scroll to position [364, 0]
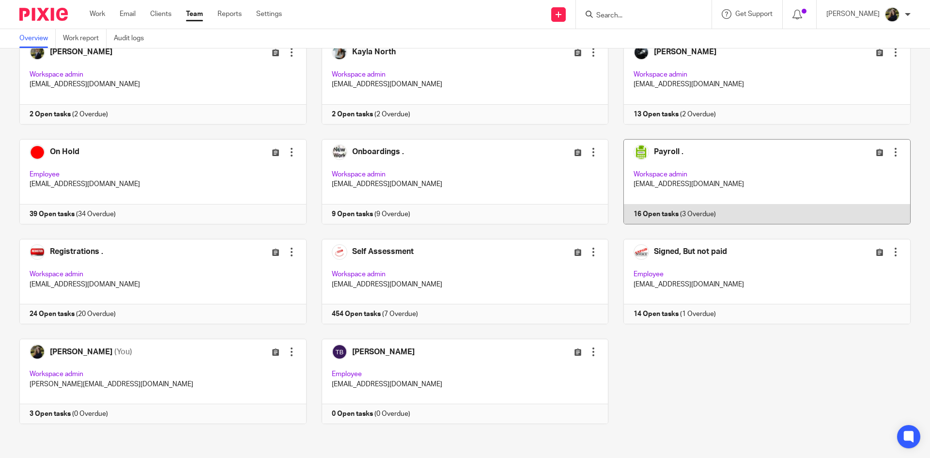
click at [669, 158] on link at bounding box center [759, 181] width 302 height 85
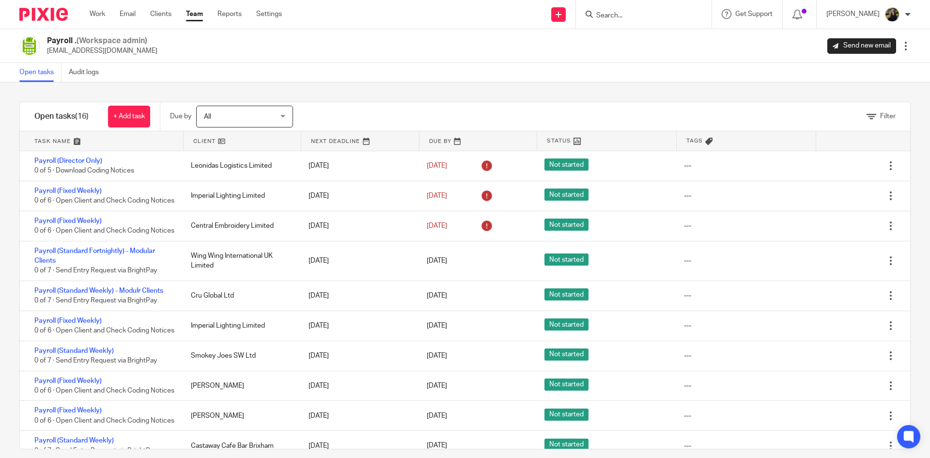
click at [203, 13] on link "Team" at bounding box center [194, 14] width 17 height 10
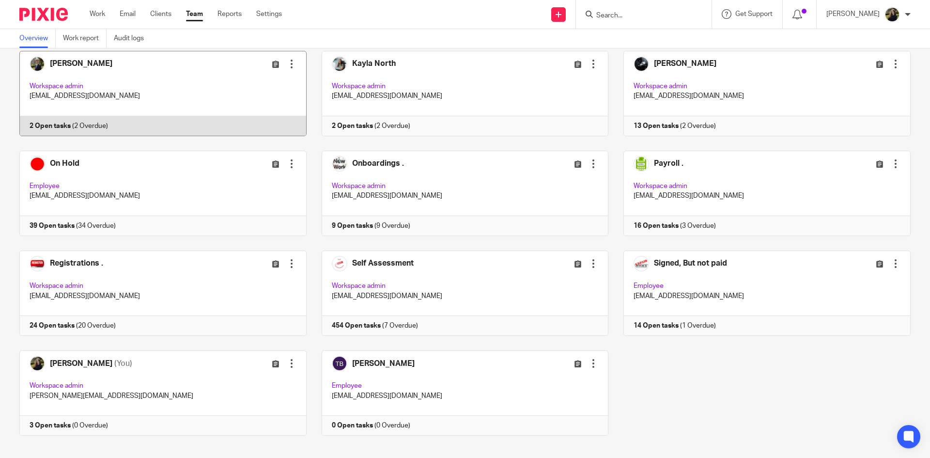
scroll to position [364, 0]
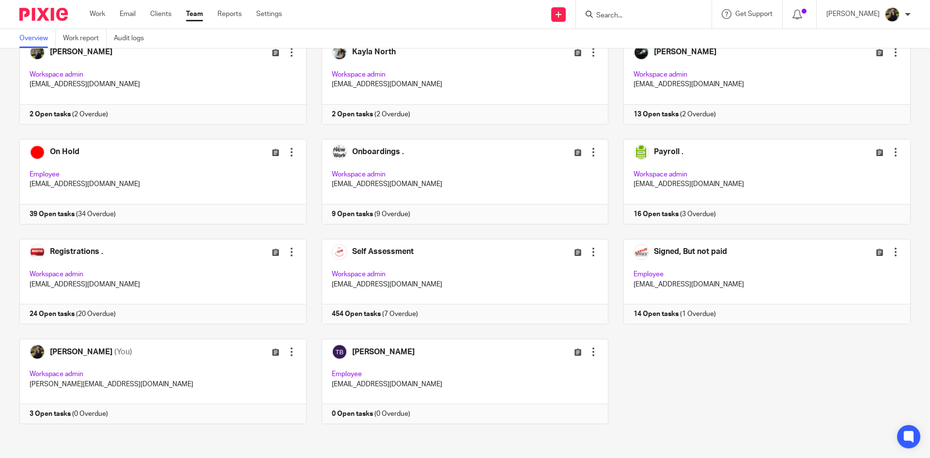
click at [0, 229] on div "Team members (20) Invite people Show inactive users Invite team members Add inv…" at bounding box center [465, 252] width 930 height 409
